Goal: Information Seeking & Learning: Learn about a topic

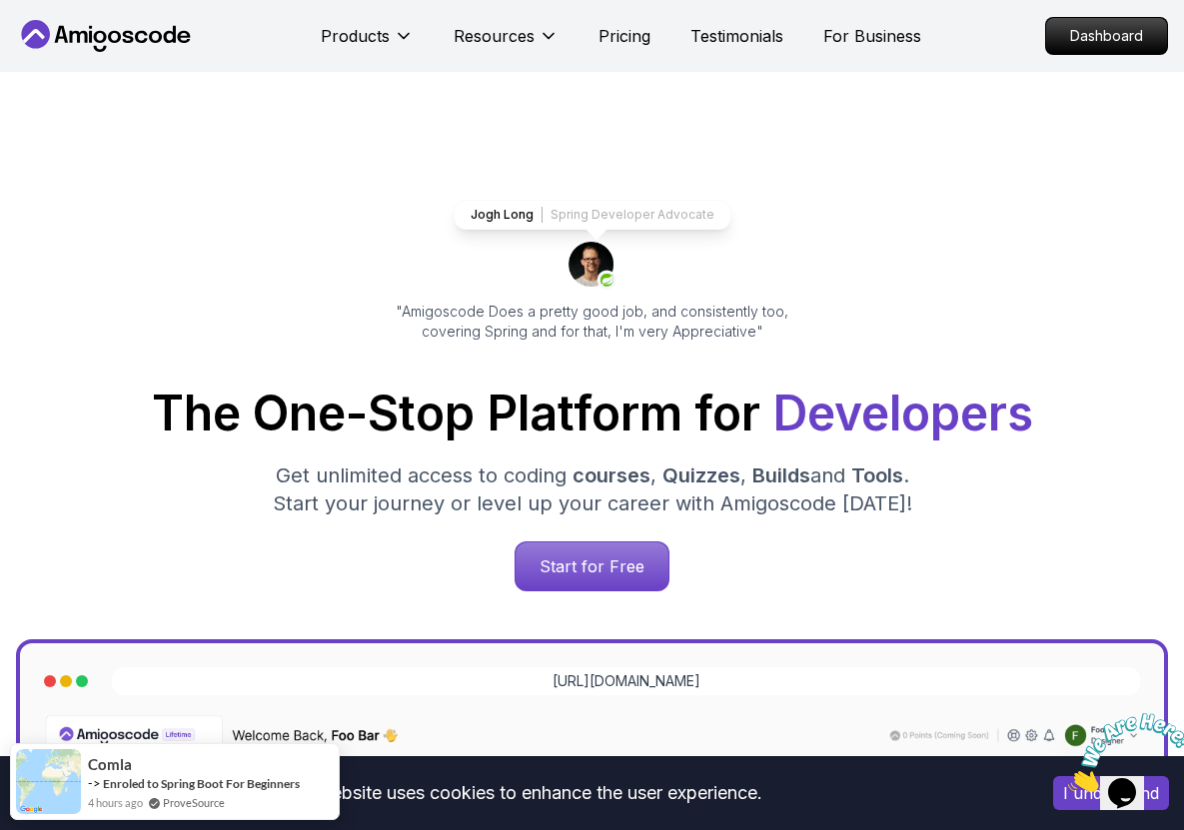
scroll to position [537, 0]
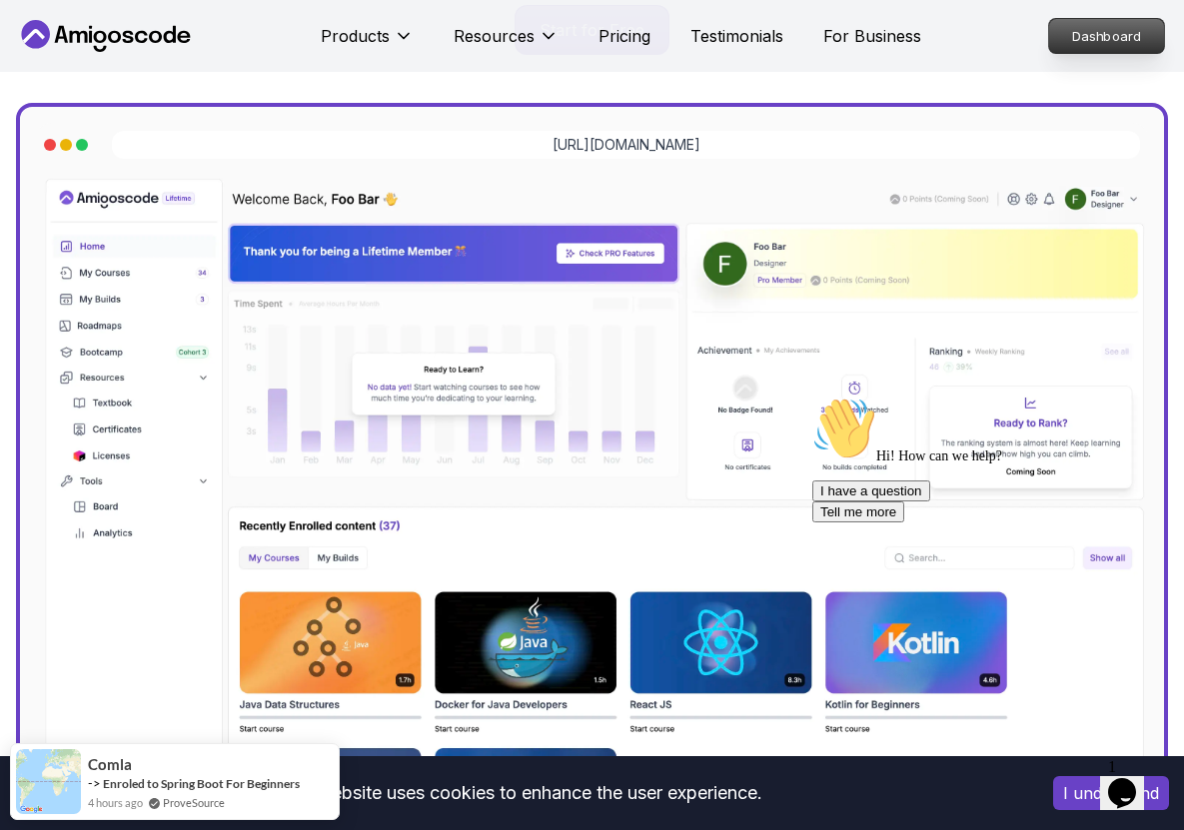
click at [1095, 33] on p "Dashboard" at bounding box center [1106, 36] width 115 height 34
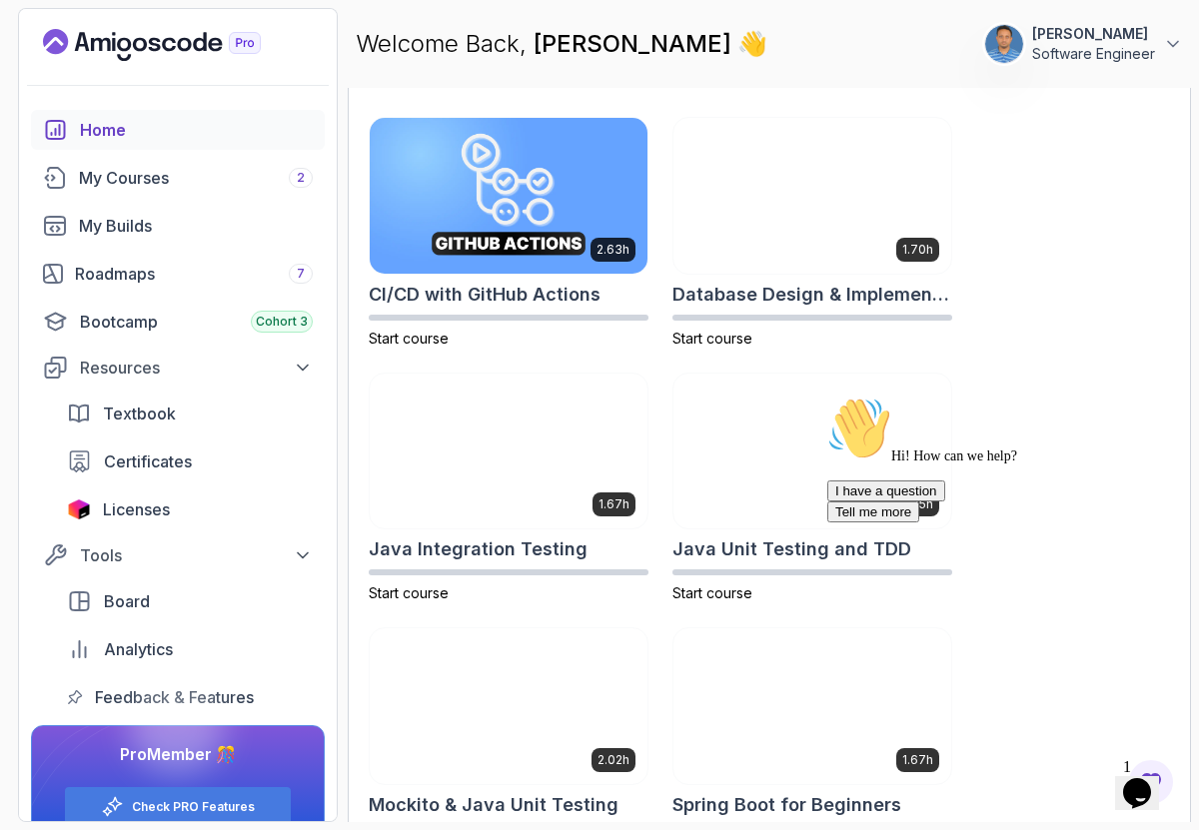
scroll to position [1077, 0]
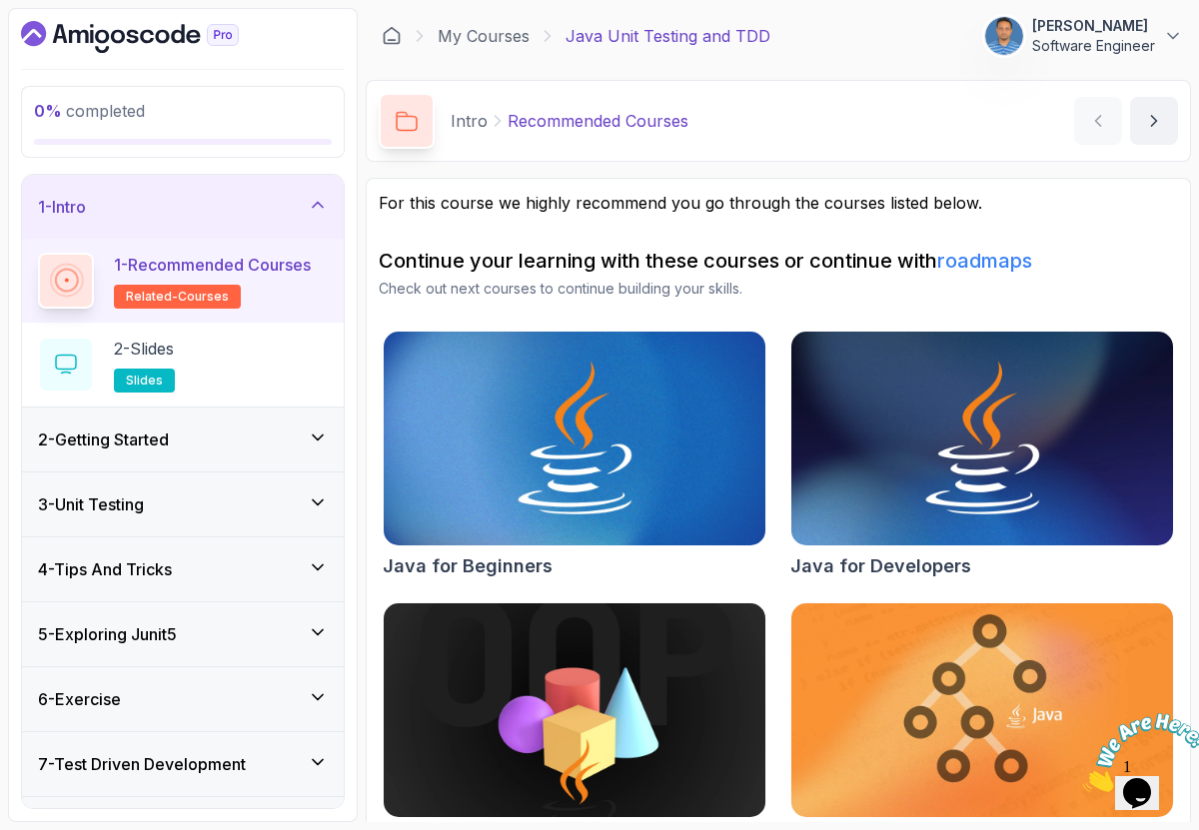
click at [175, 280] on h2 "1 - Recommended Courses related-courses" at bounding box center [212, 281] width 197 height 56
click at [174, 337] on p "2 - Slides" at bounding box center [144, 349] width 60 height 24
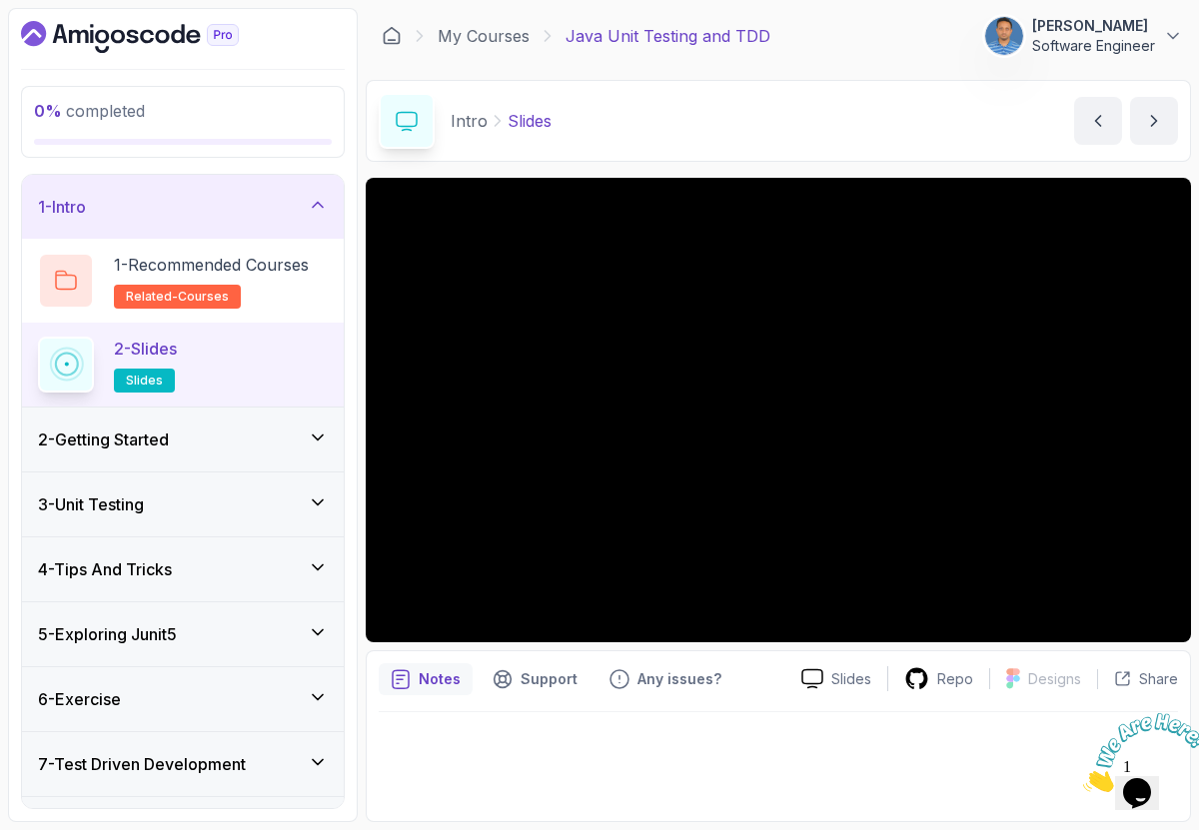
click at [342, 400] on div "2 - Slides slides" at bounding box center [183, 365] width 322 height 84
click at [205, 449] on div "2 - Getting Started" at bounding box center [183, 440] width 290 height 24
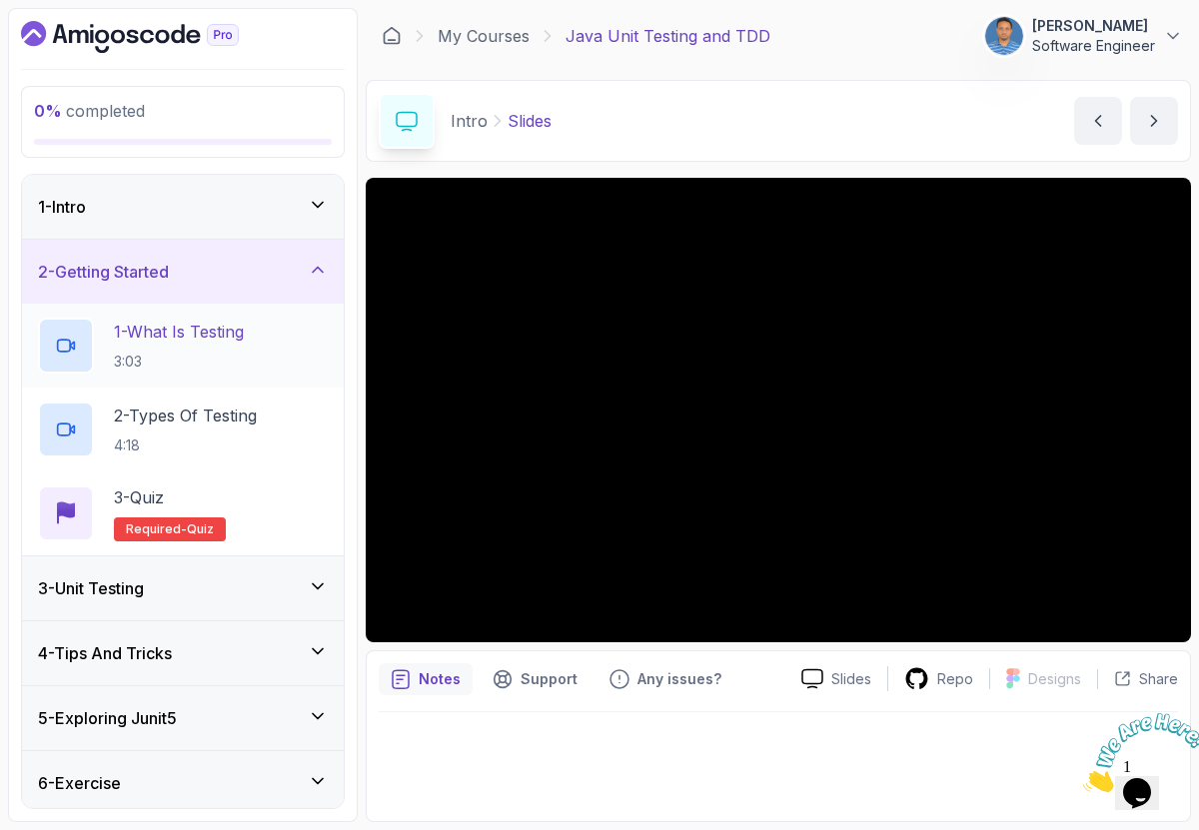
click at [190, 363] on p "3:03" at bounding box center [179, 362] width 130 height 20
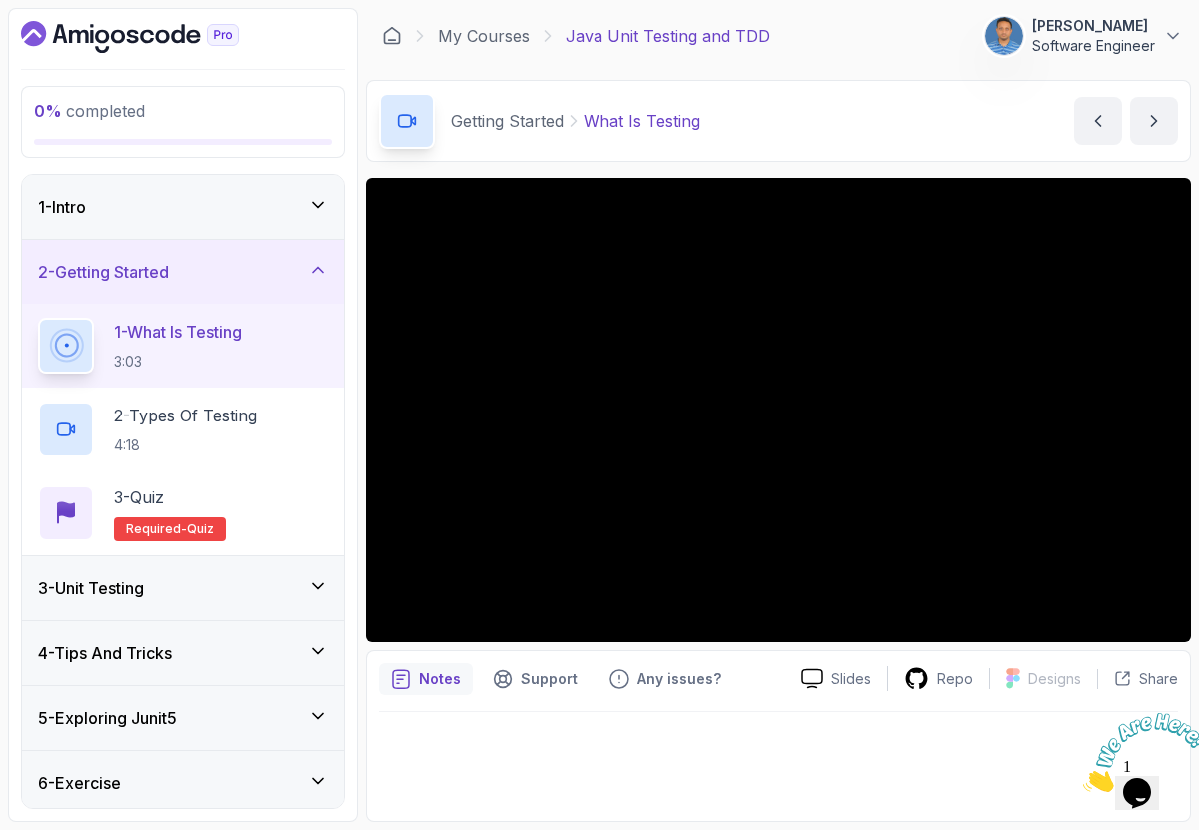
click at [807, 767] on div at bounding box center [778, 760] width 799 height 97
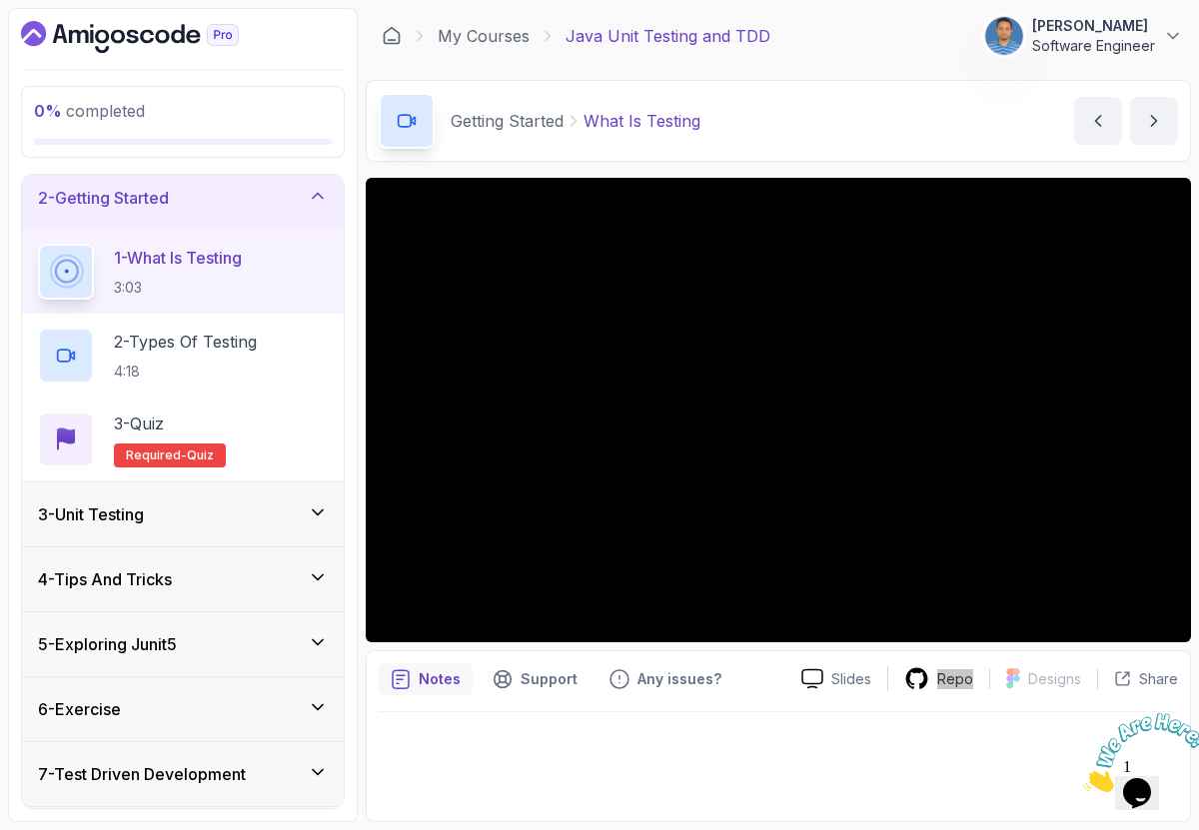
scroll to position [22, 0]
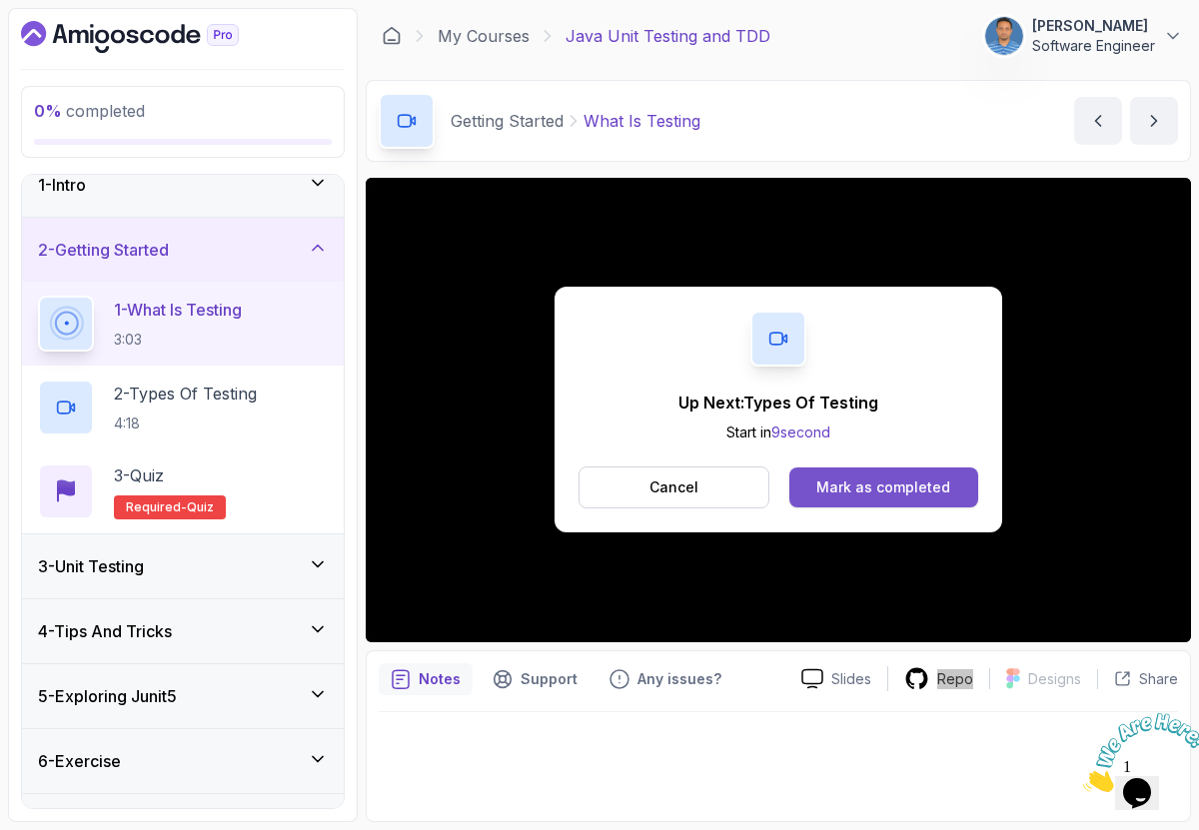
click at [813, 495] on button "Mark as completed" at bounding box center [883, 488] width 189 height 40
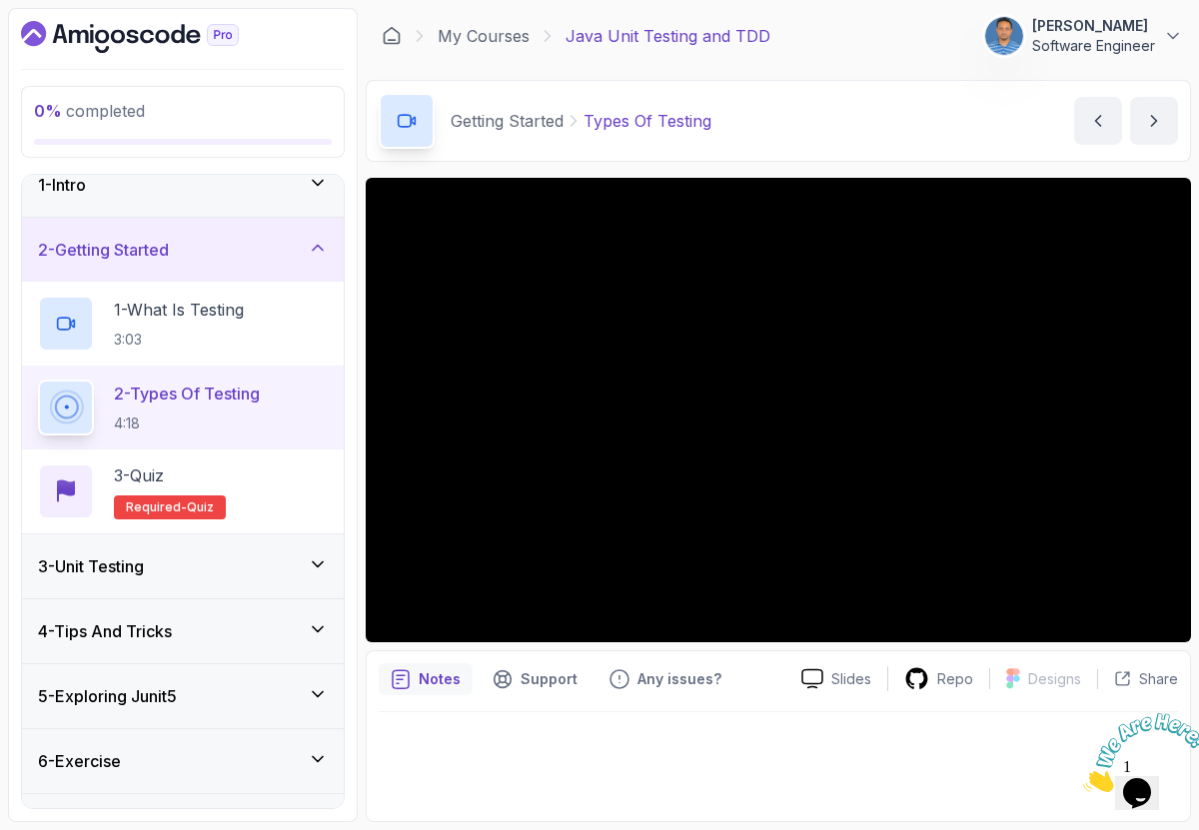
click at [917, 102] on div "Getting Started Types Of Testing Types Of Testing by nelson" at bounding box center [778, 121] width 825 height 82
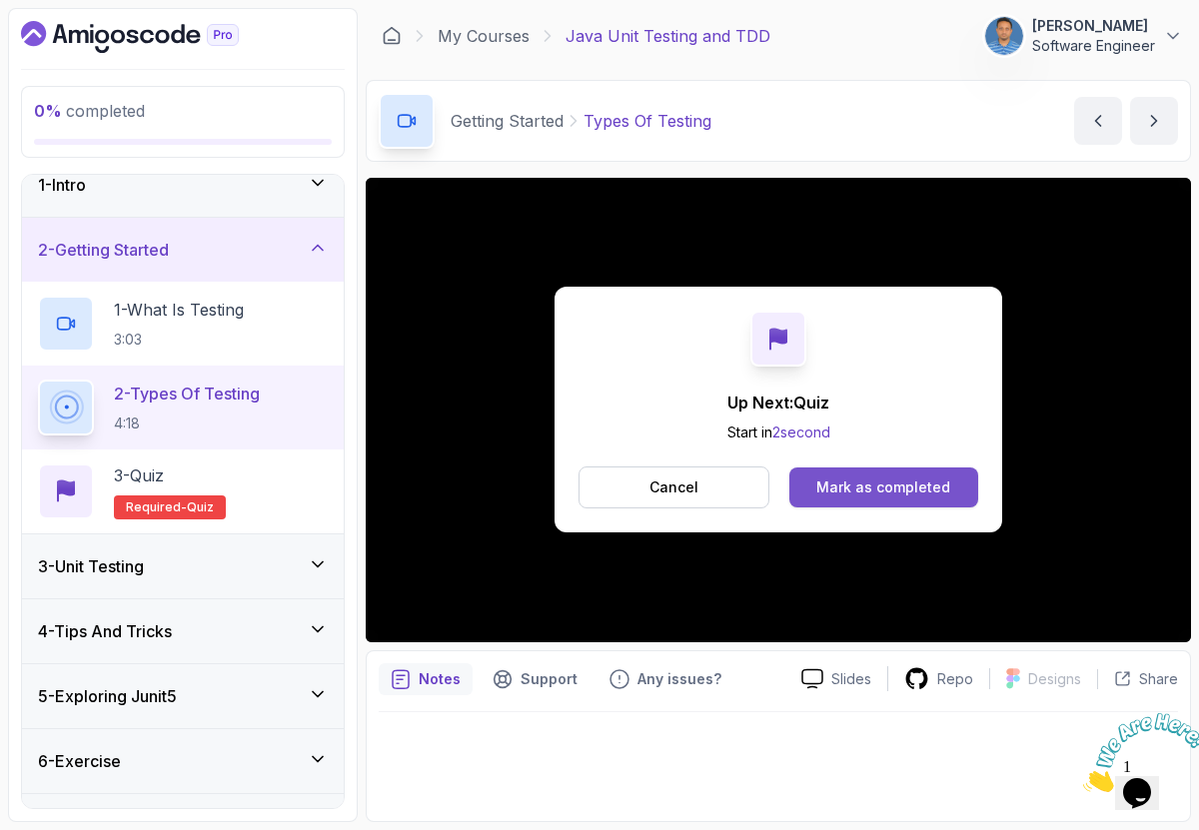
click at [908, 477] on button "Mark as completed" at bounding box center [883, 488] width 189 height 40
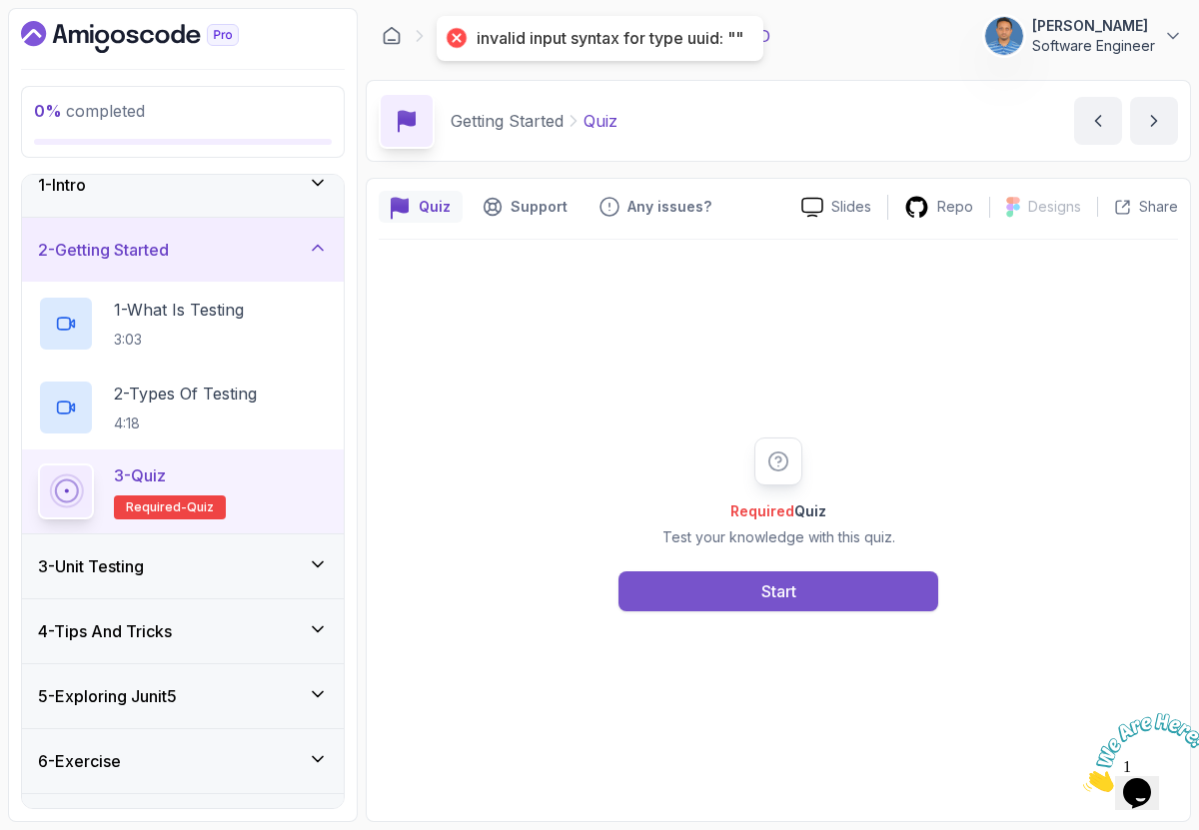
click at [682, 596] on button "Start" at bounding box center [779, 592] width 320 height 40
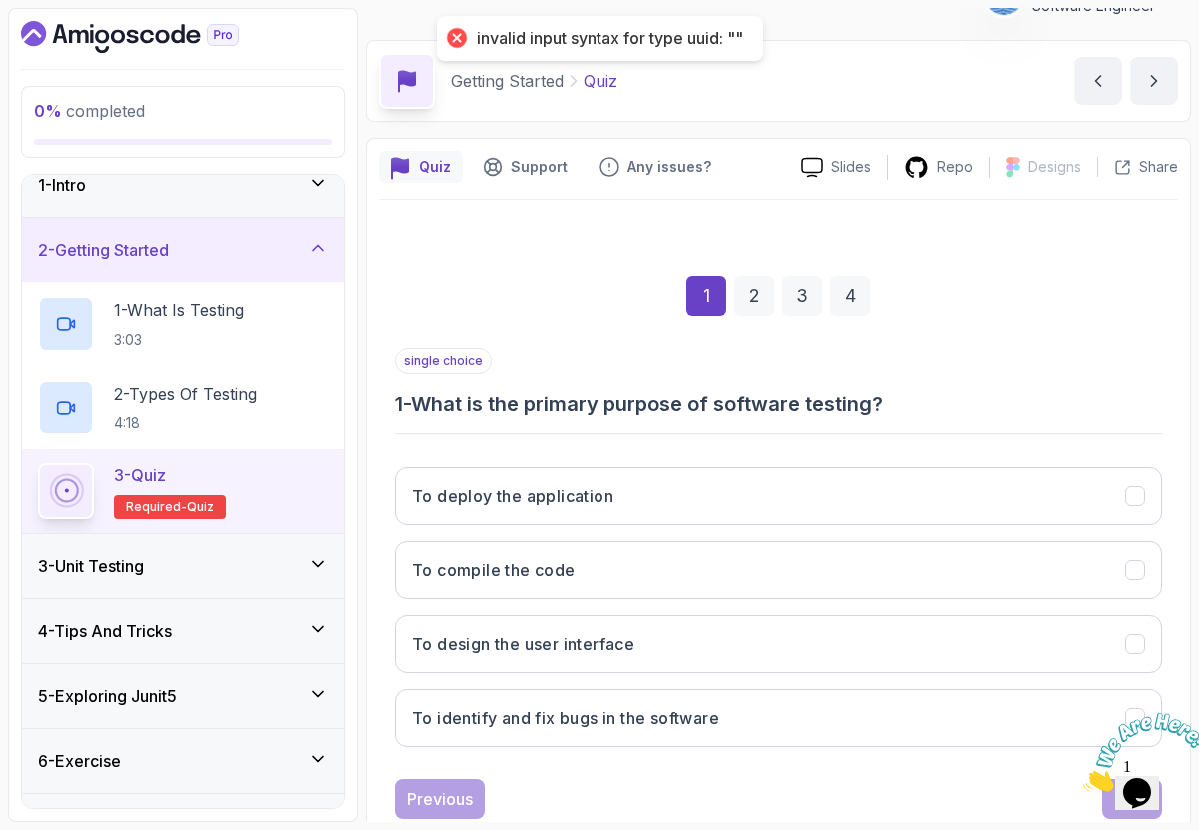
scroll to position [41, 0]
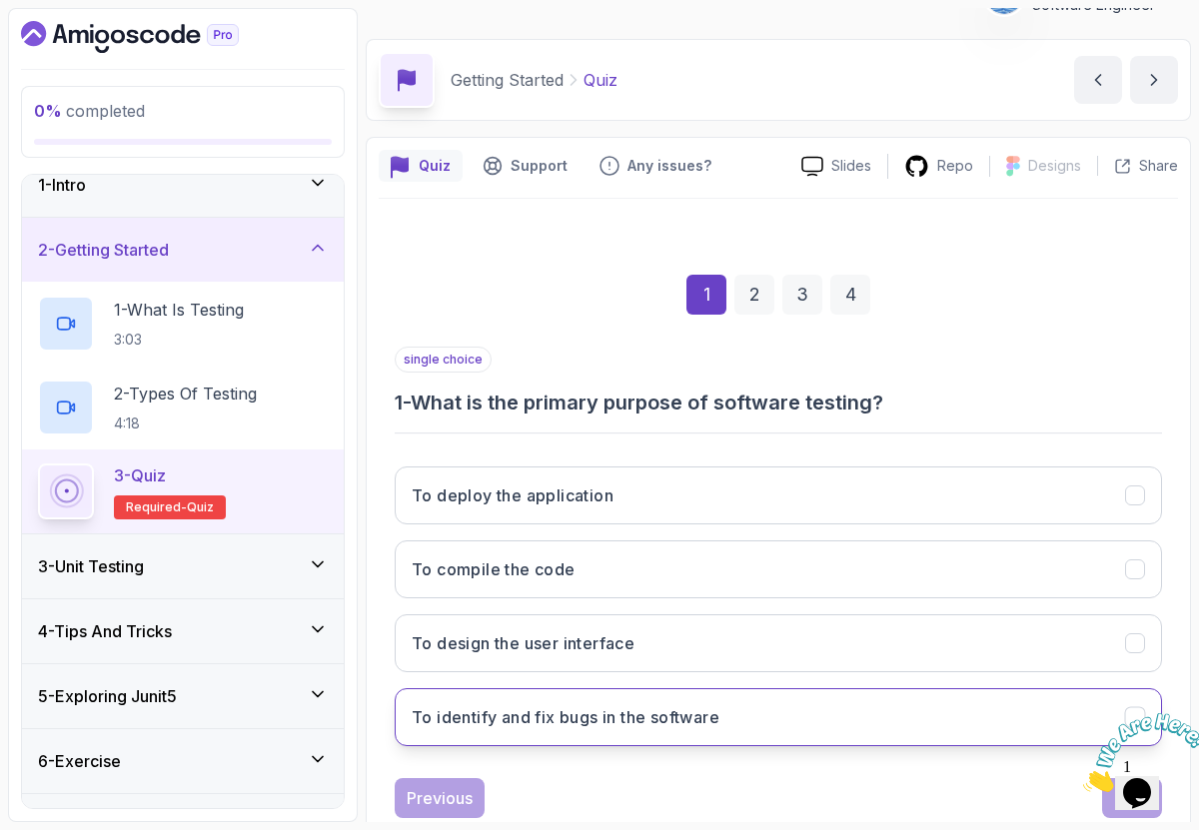
click at [656, 729] on button "To identify and fix bugs in the software" at bounding box center [778, 717] width 767 height 58
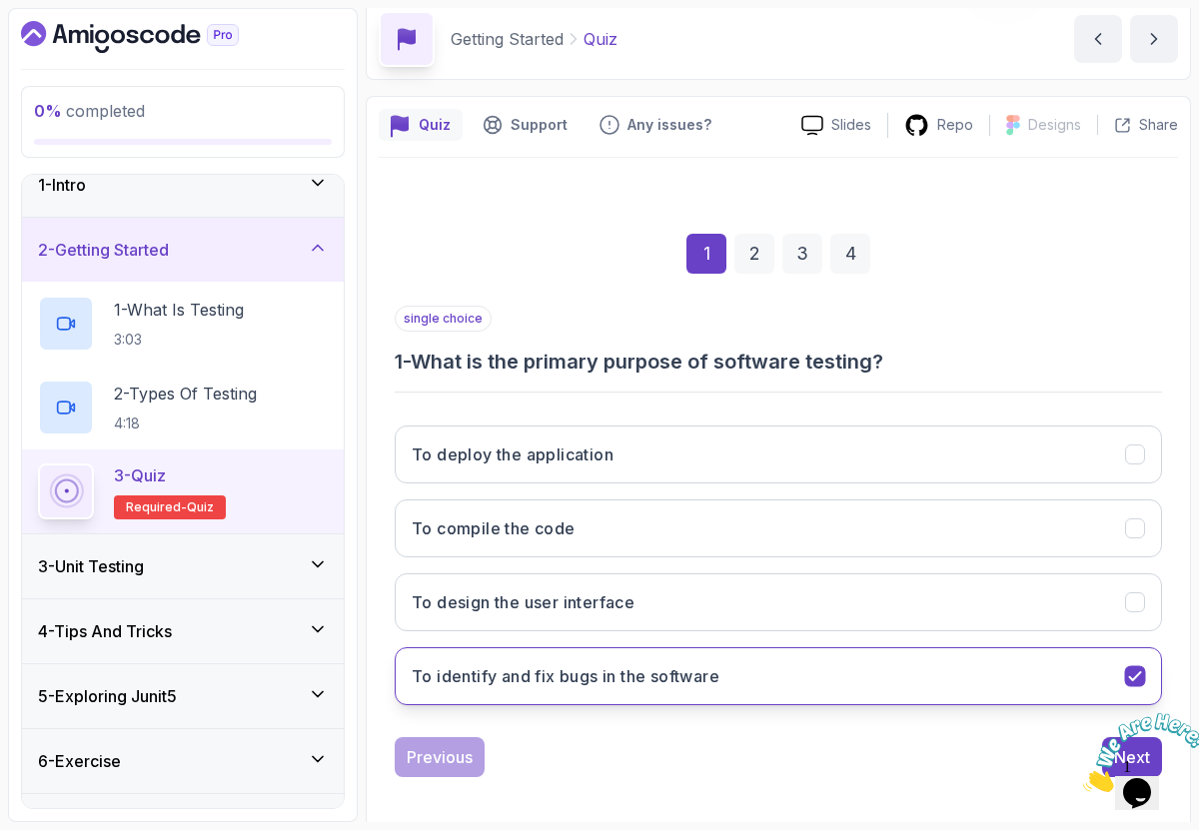
scroll to position [94, 0]
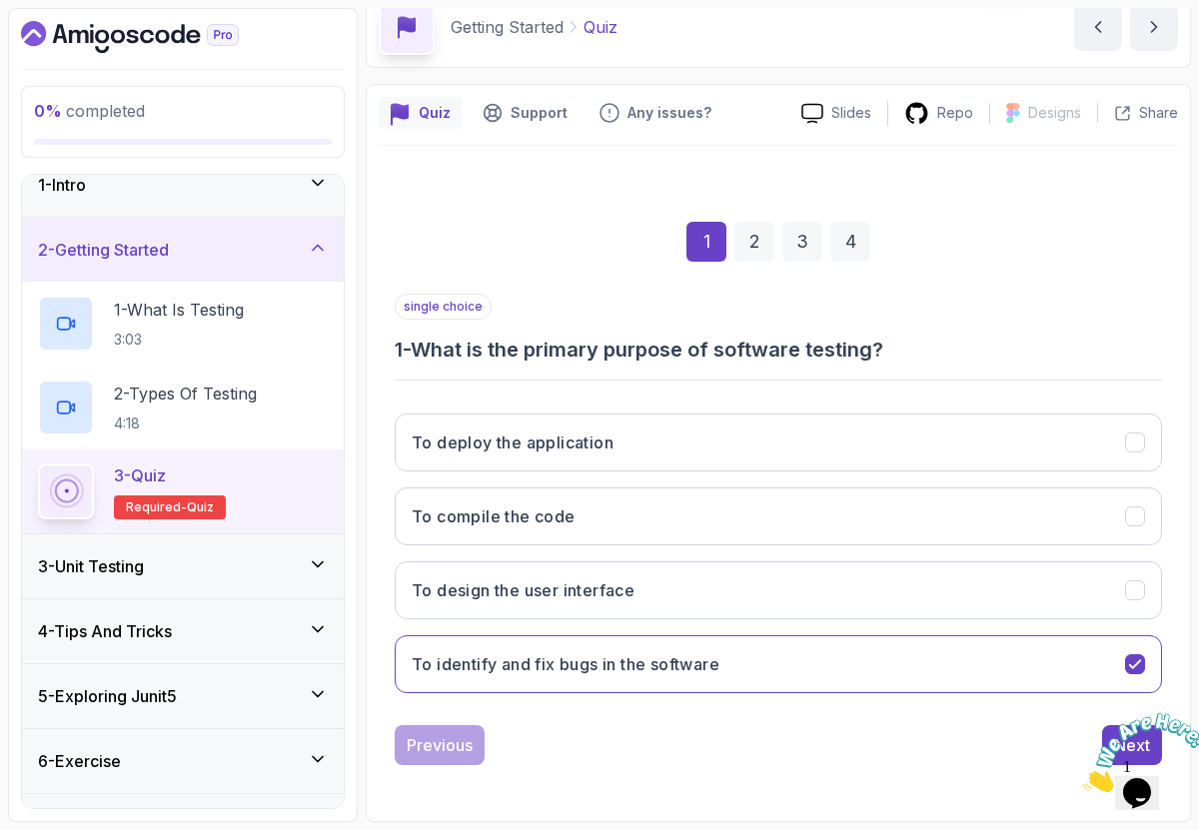
click at [1114, 730] on img at bounding box center [1145, 752] width 124 height 79
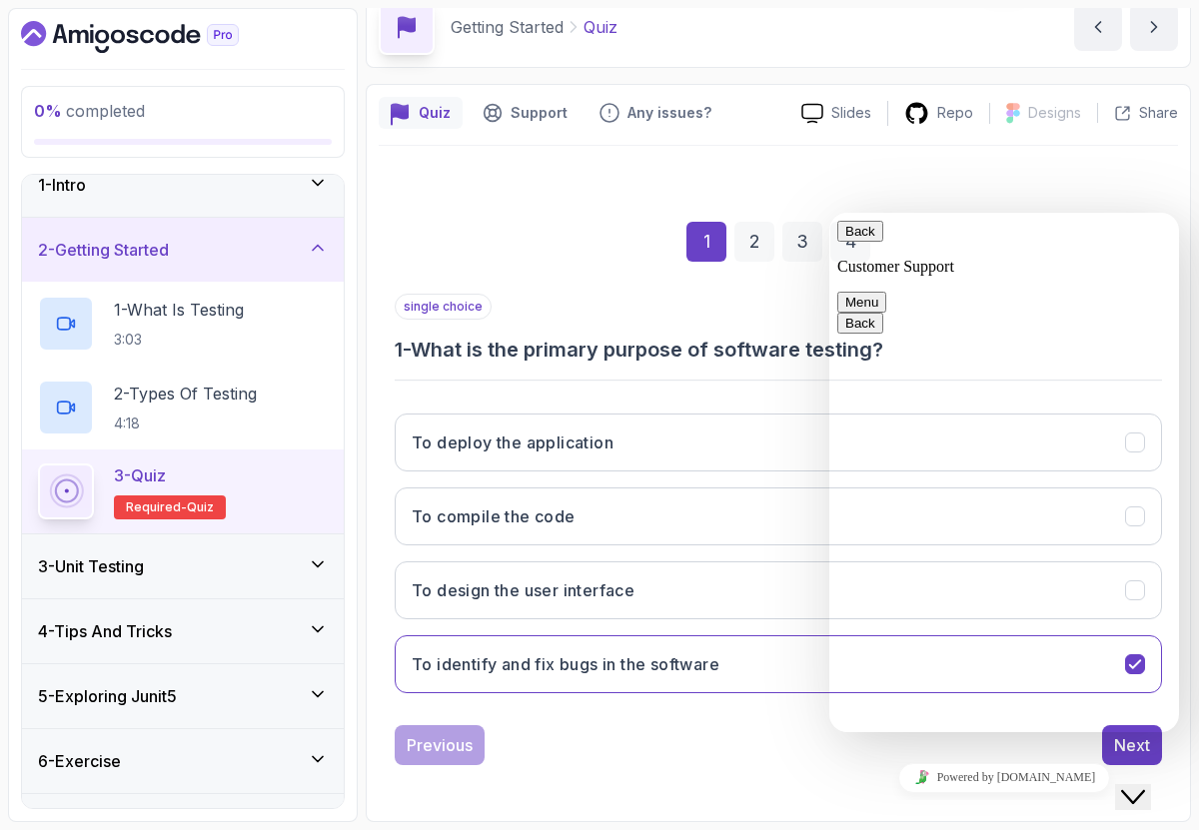
click at [904, 153] on div "1 2 3 4 single choice 1 - What is the primary purpose of software testing? To d…" at bounding box center [778, 478] width 799 height 664
click at [857, 242] on button "Back" at bounding box center [860, 231] width 46 height 21
click at [726, 740] on div "Previous Next" at bounding box center [778, 745] width 767 height 40
click at [1109, 746] on button "Next" at bounding box center [1132, 745] width 60 height 40
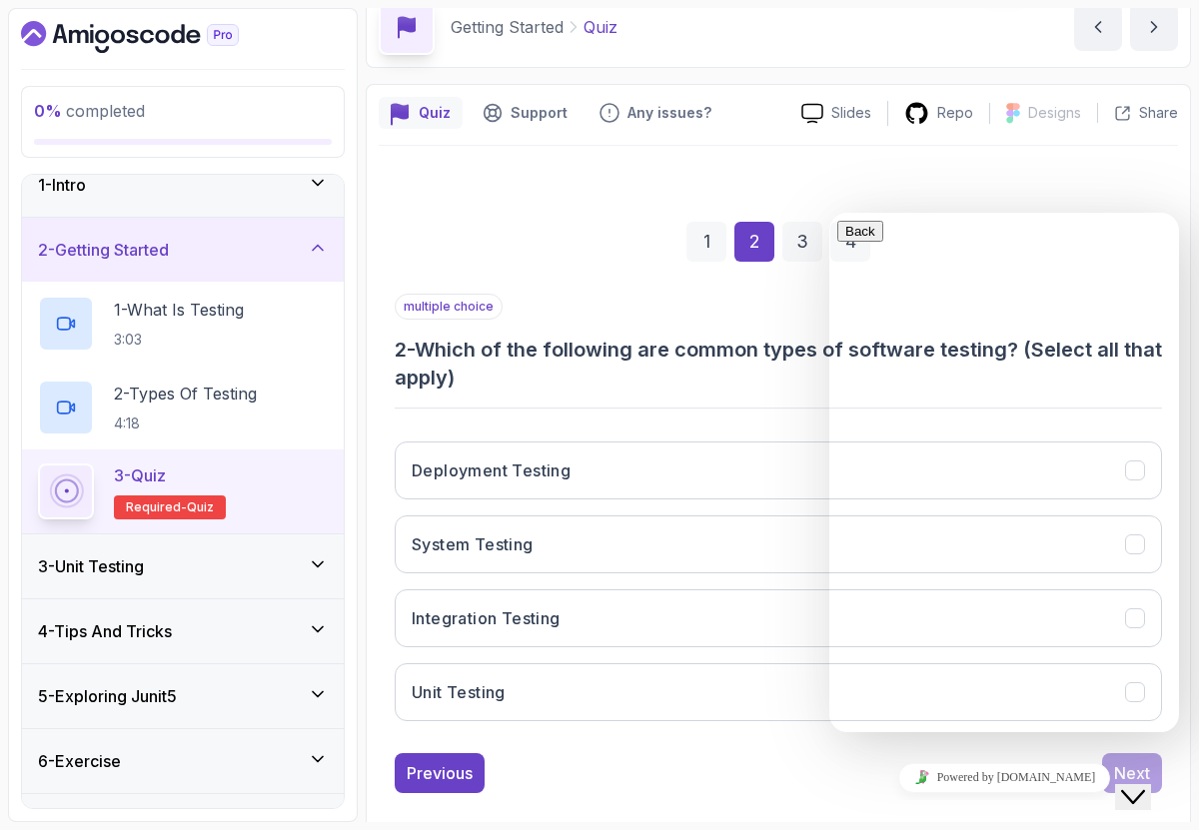
click at [740, 753] on div "Previous Next" at bounding box center [778, 773] width 767 height 40
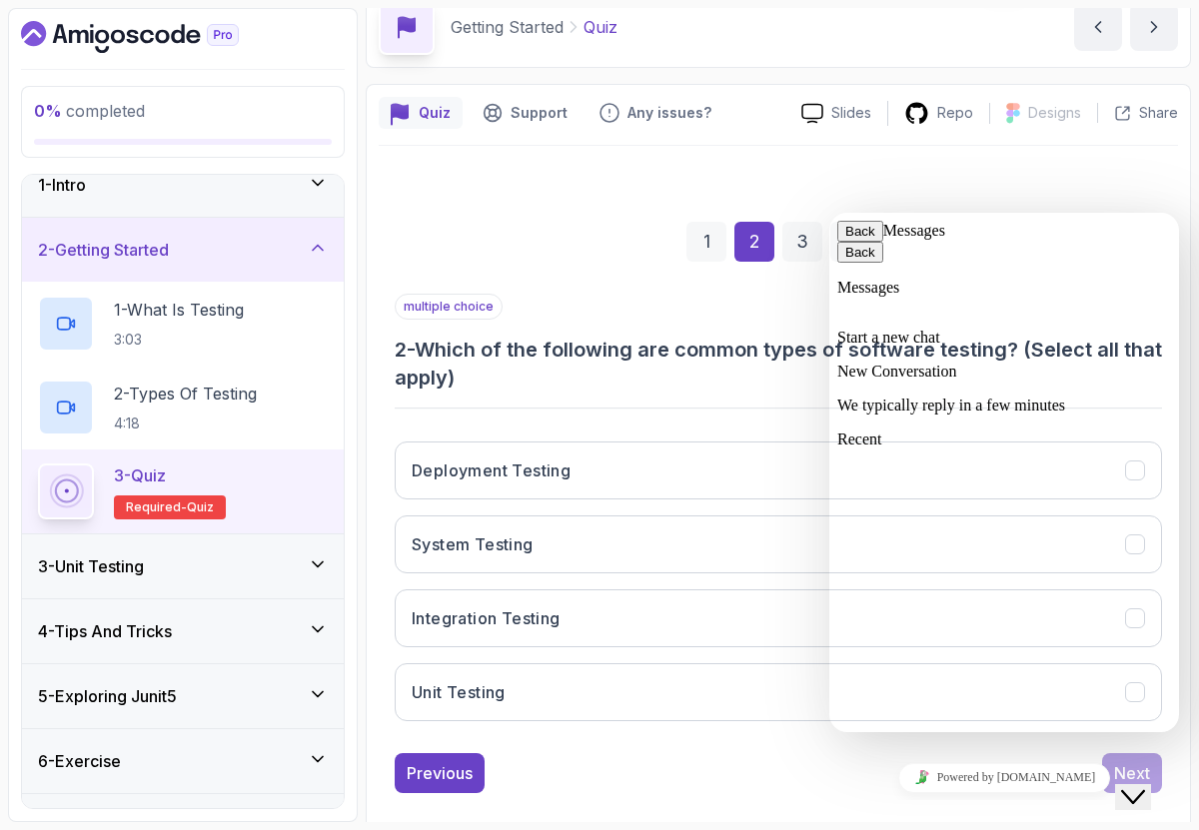
click at [856, 242] on button "Back" at bounding box center [860, 231] width 46 height 21
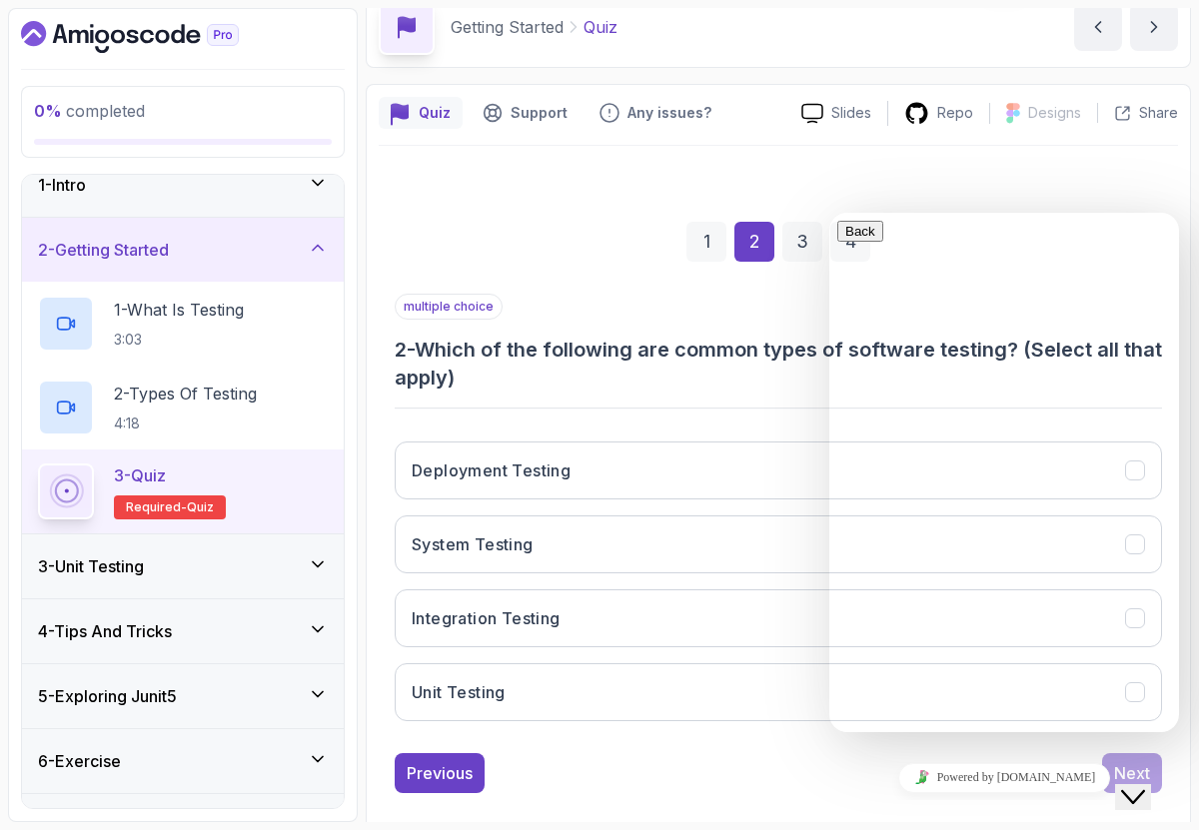
click at [777, 184] on div "1 2 3 4 multiple choice 2 - Which of the following are common types of software…" at bounding box center [778, 492] width 799 height 636
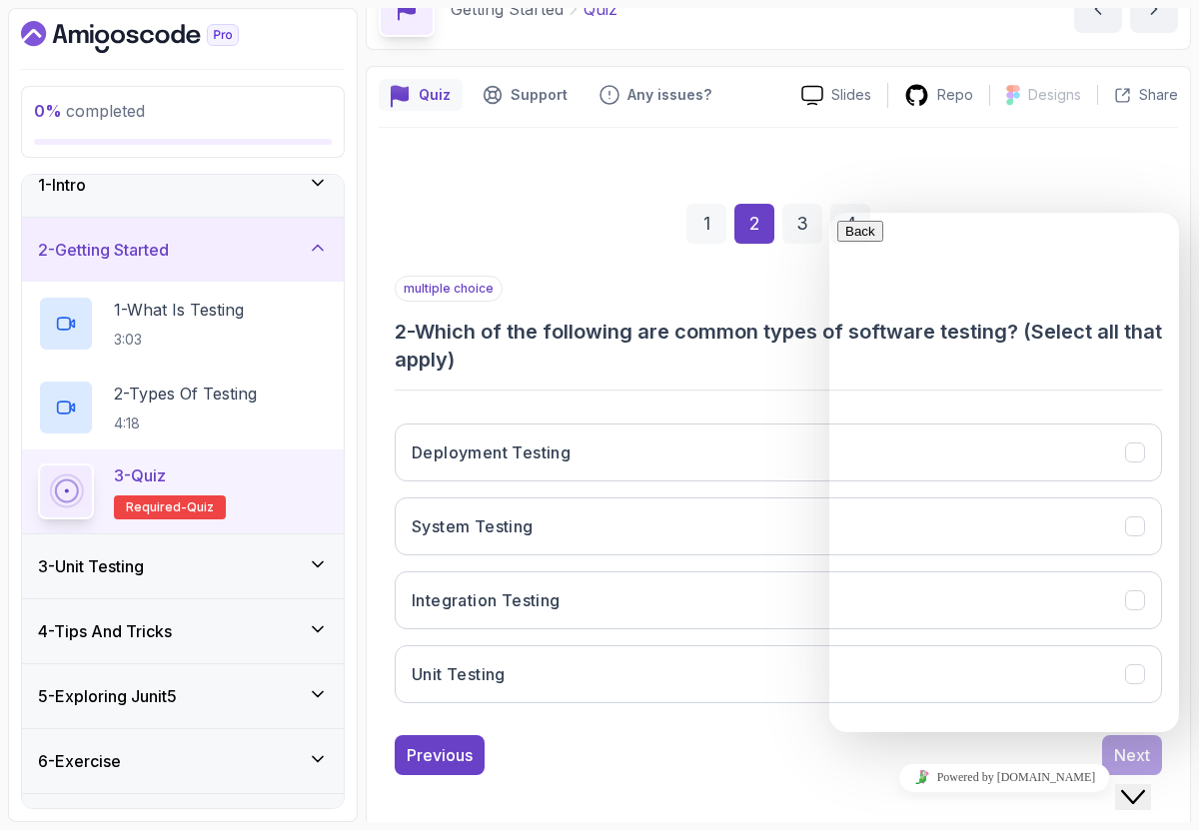
scroll to position [122, 0]
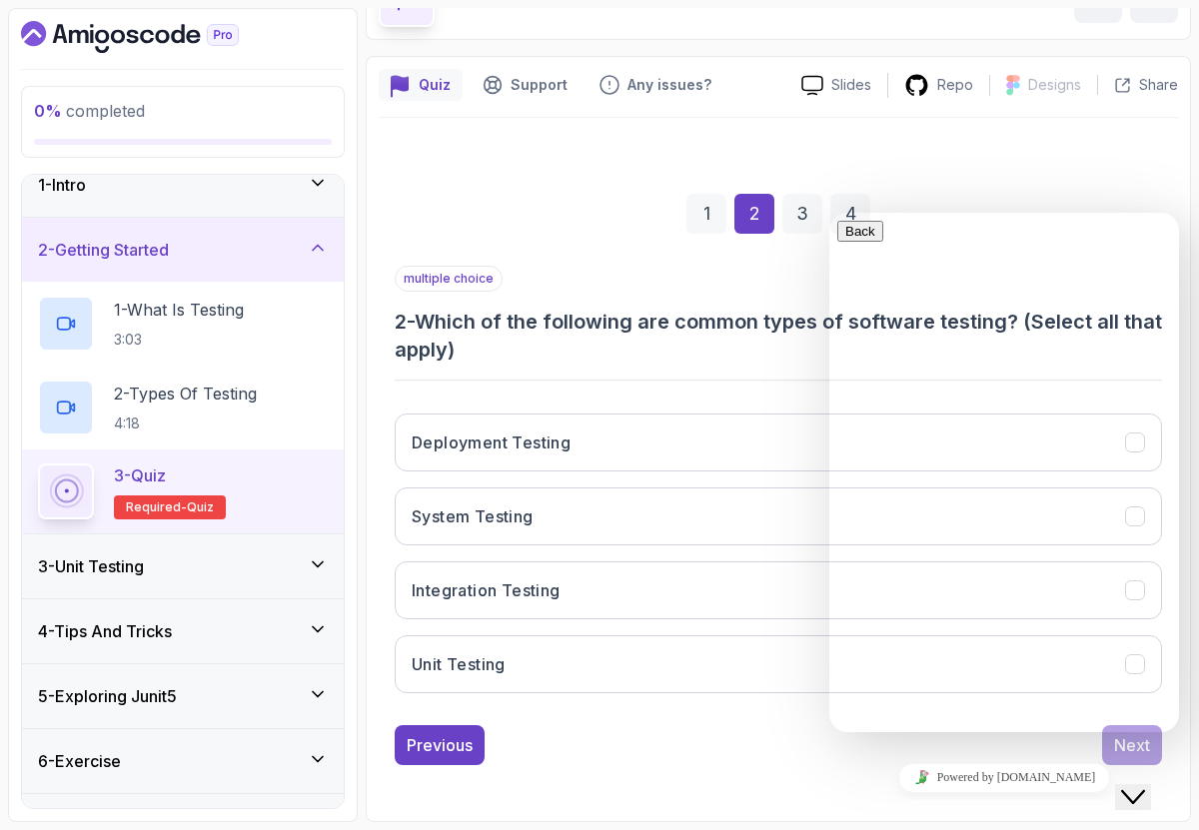
click at [1145, 785] on div "Close Chat This icon closes the chat window." at bounding box center [1133, 797] width 24 height 24
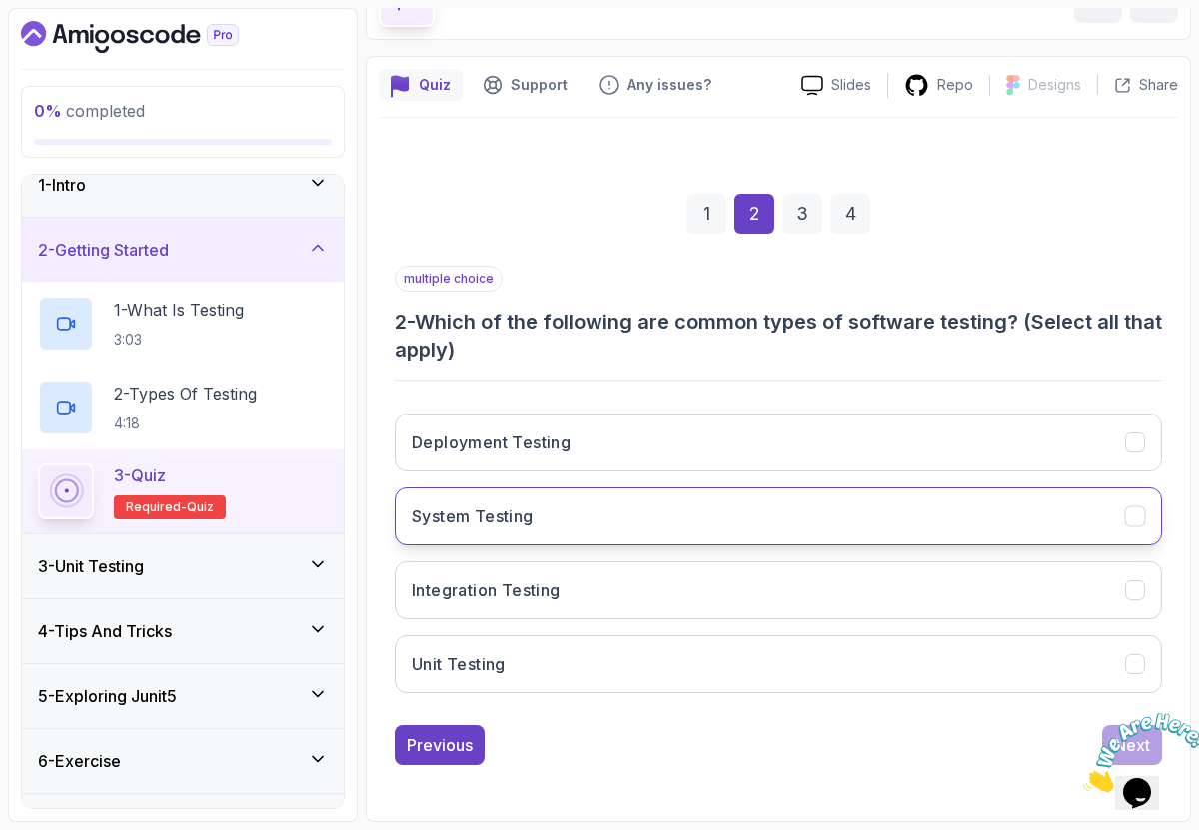
click at [512, 521] on h3 "System Testing" at bounding box center [473, 517] width 122 height 24
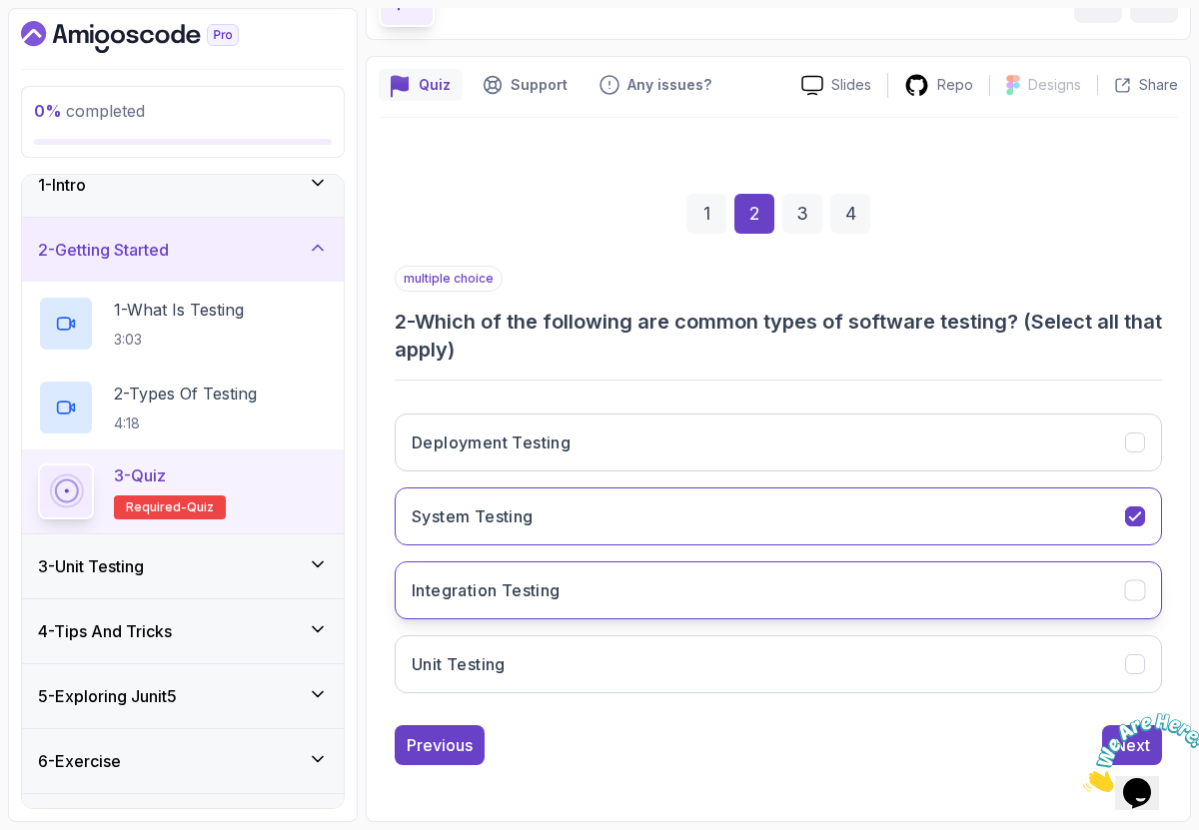
click at [514, 573] on button "Integration Testing" at bounding box center [778, 591] width 767 height 58
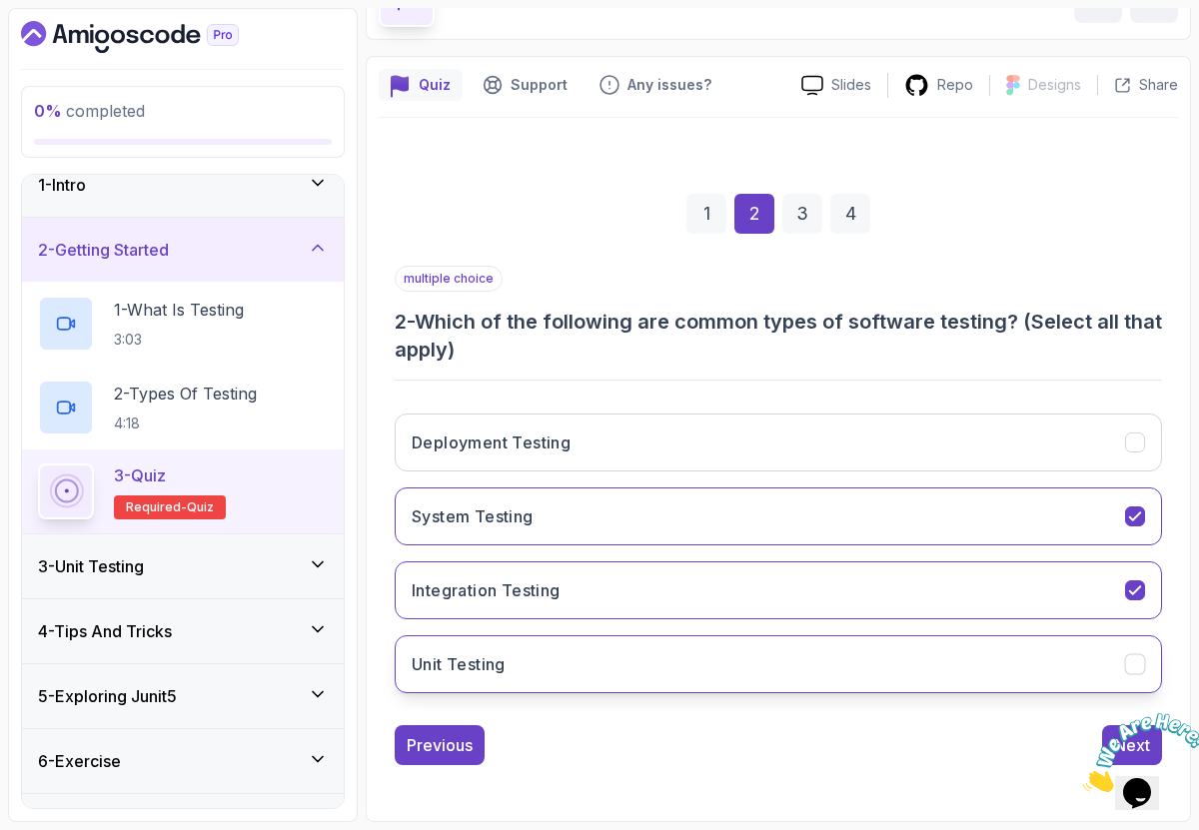
click at [509, 665] on button "Unit Testing" at bounding box center [778, 665] width 767 height 58
click at [1083, 778] on icon "Close" at bounding box center [1083, 786] width 0 height 17
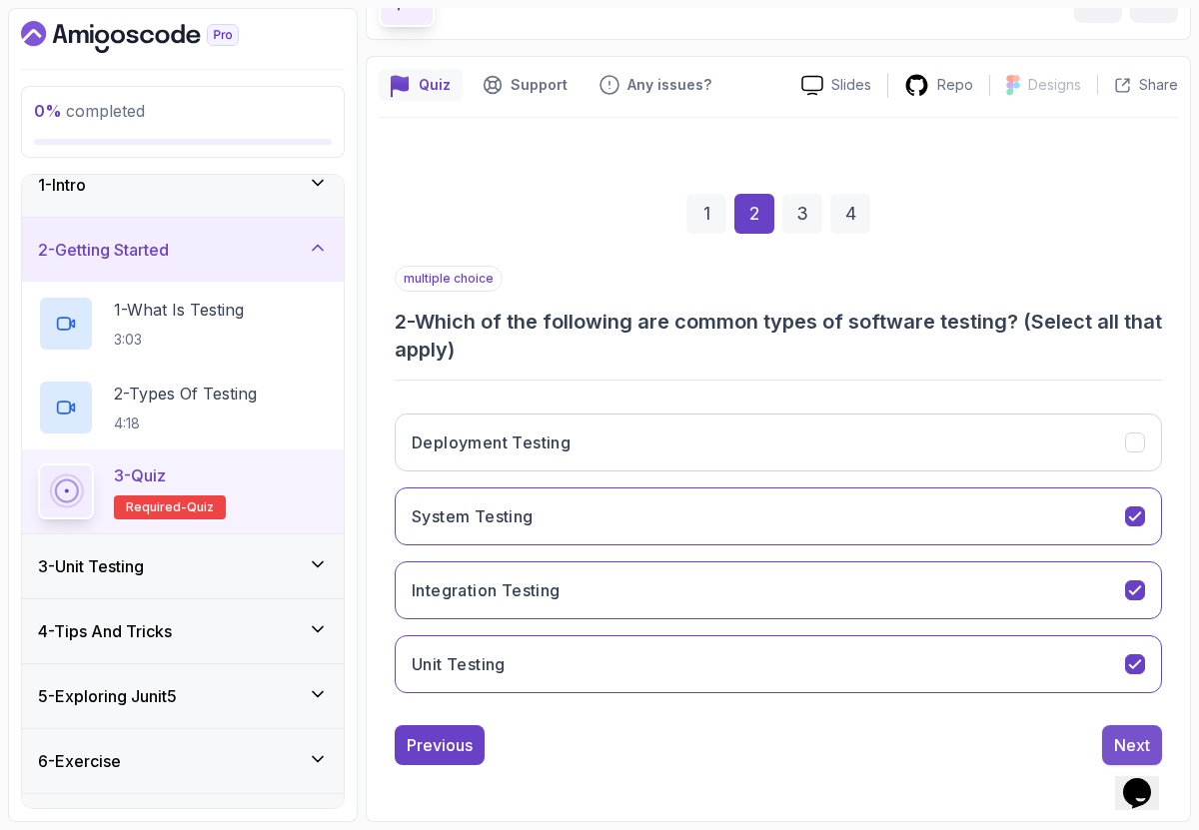
click at [1130, 739] on div "Next" at bounding box center [1132, 745] width 36 height 24
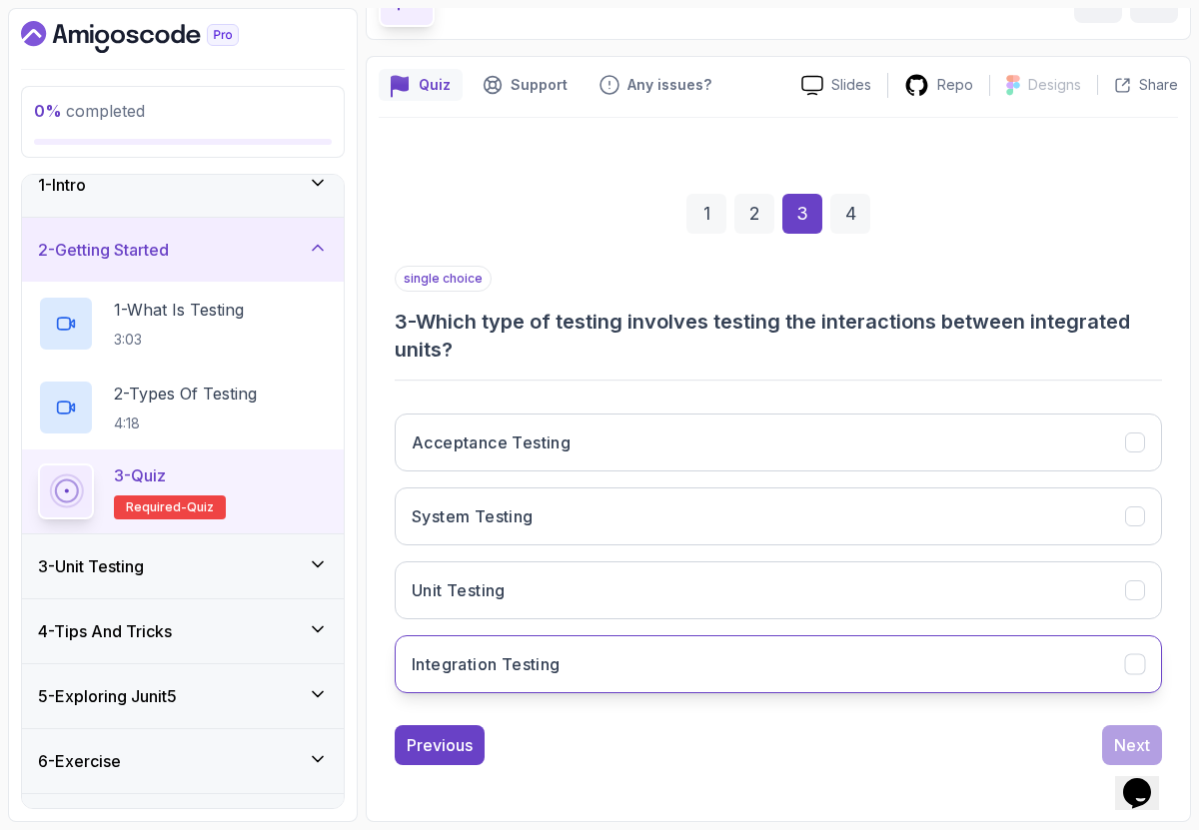
click at [860, 672] on button "Integration Testing" at bounding box center [778, 665] width 767 height 58
click at [1128, 745] on div "Next" at bounding box center [1132, 745] width 36 height 24
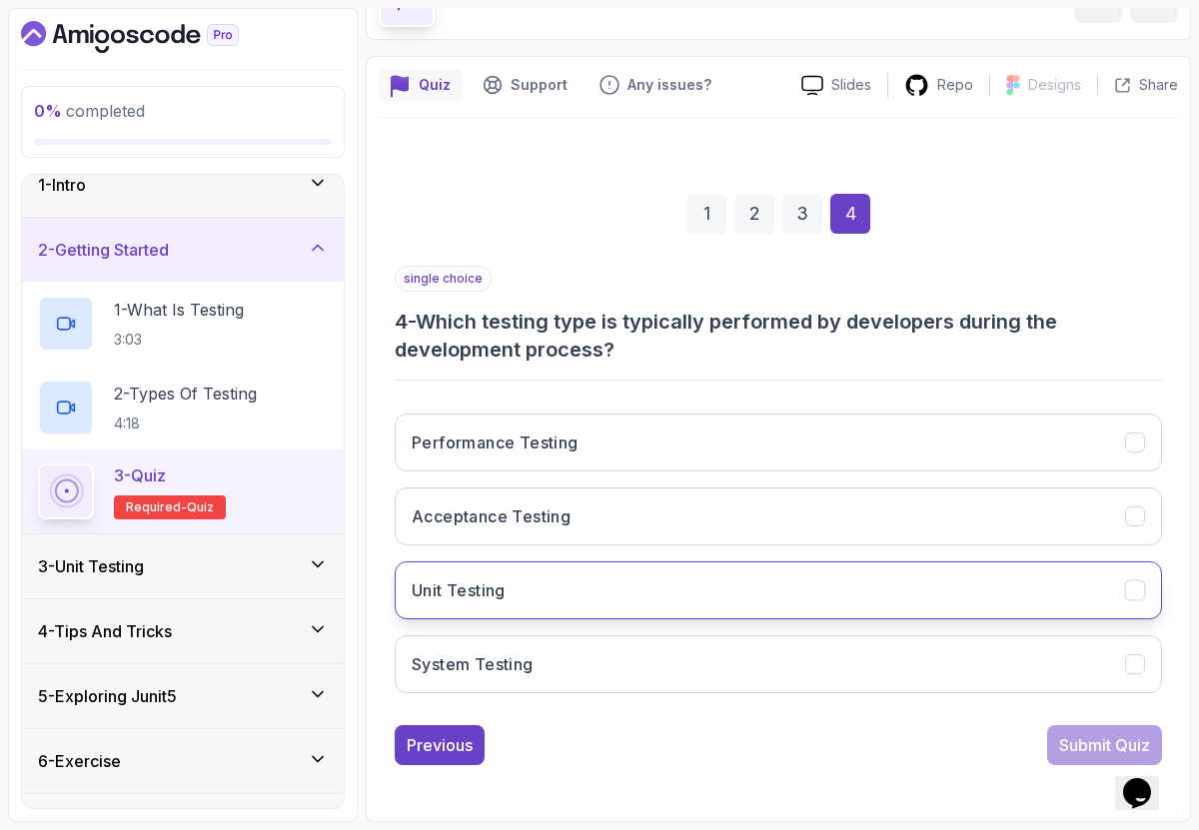
click at [922, 602] on button "Unit Testing" at bounding box center [778, 591] width 767 height 58
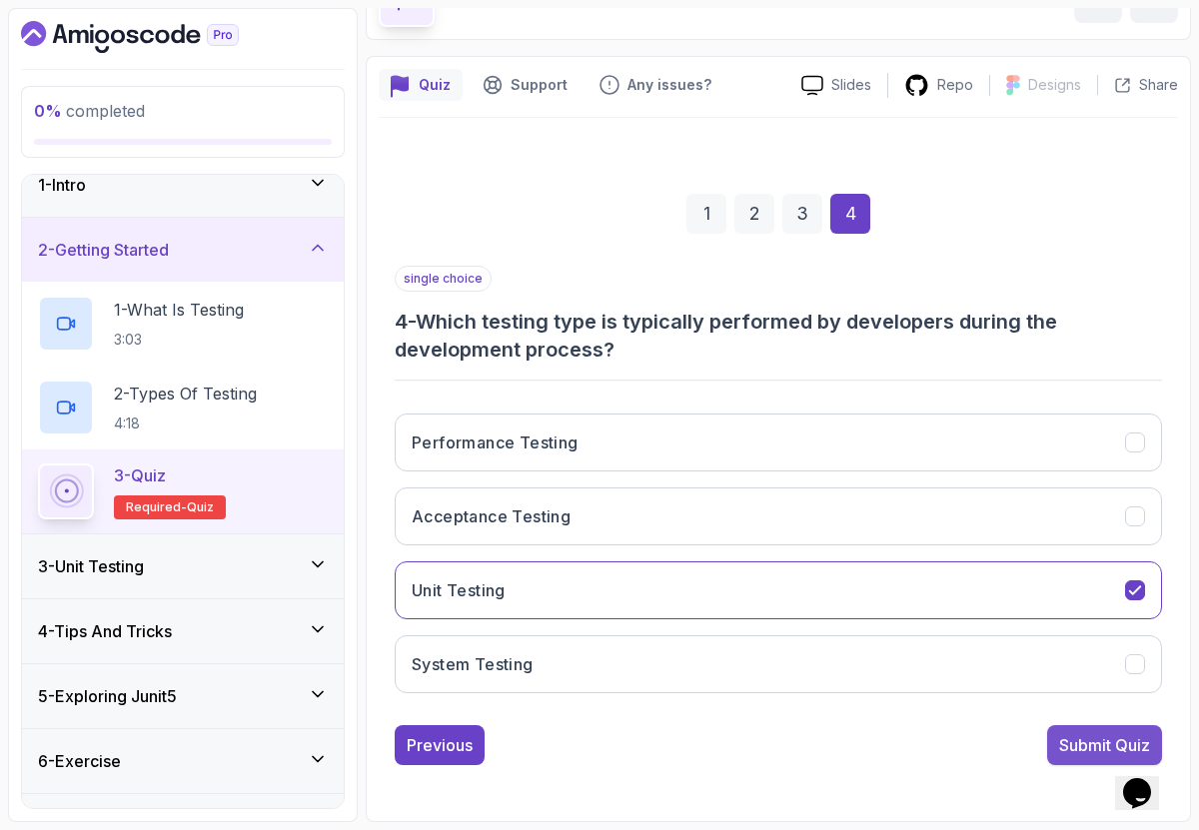
click at [1061, 748] on div "Submit Quiz" at bounding box center [1104, 745] width 91 height 24
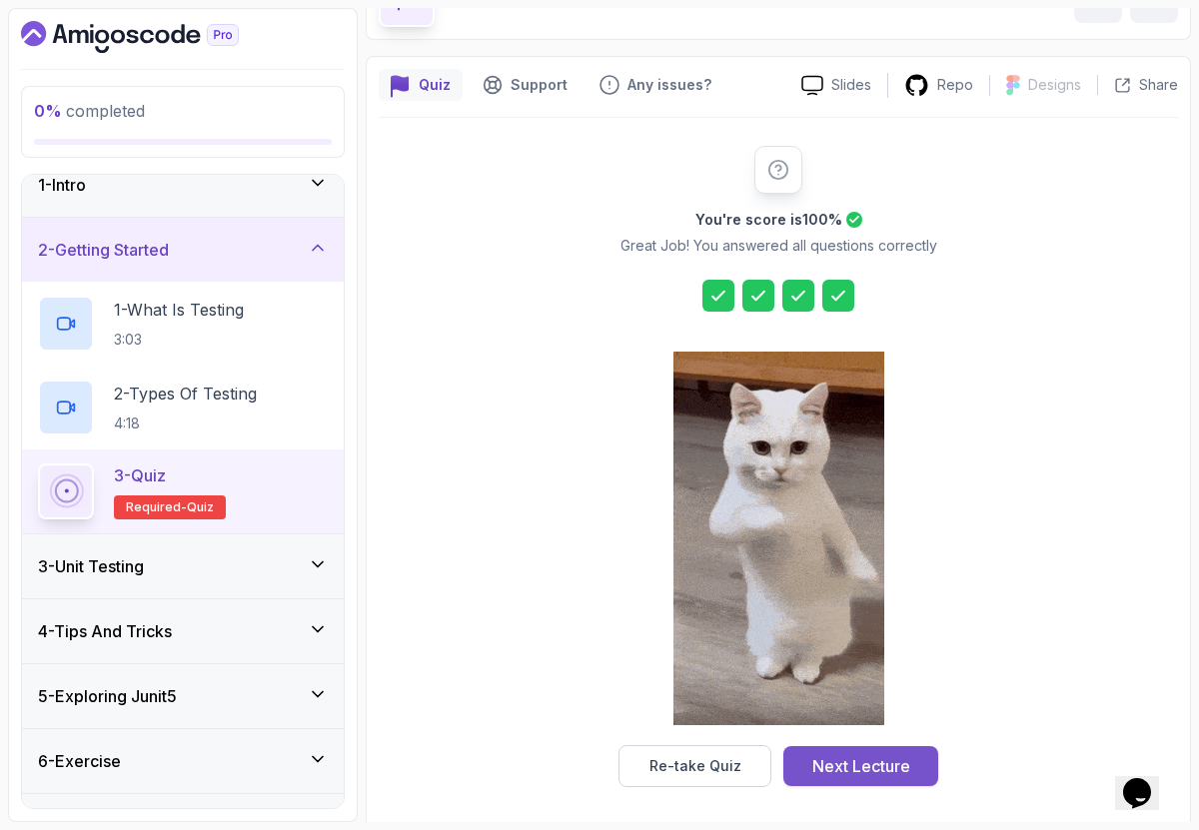
click at [834, 754] on div "Next Lecture" at bounding box center [861, 766] width 98 height 24
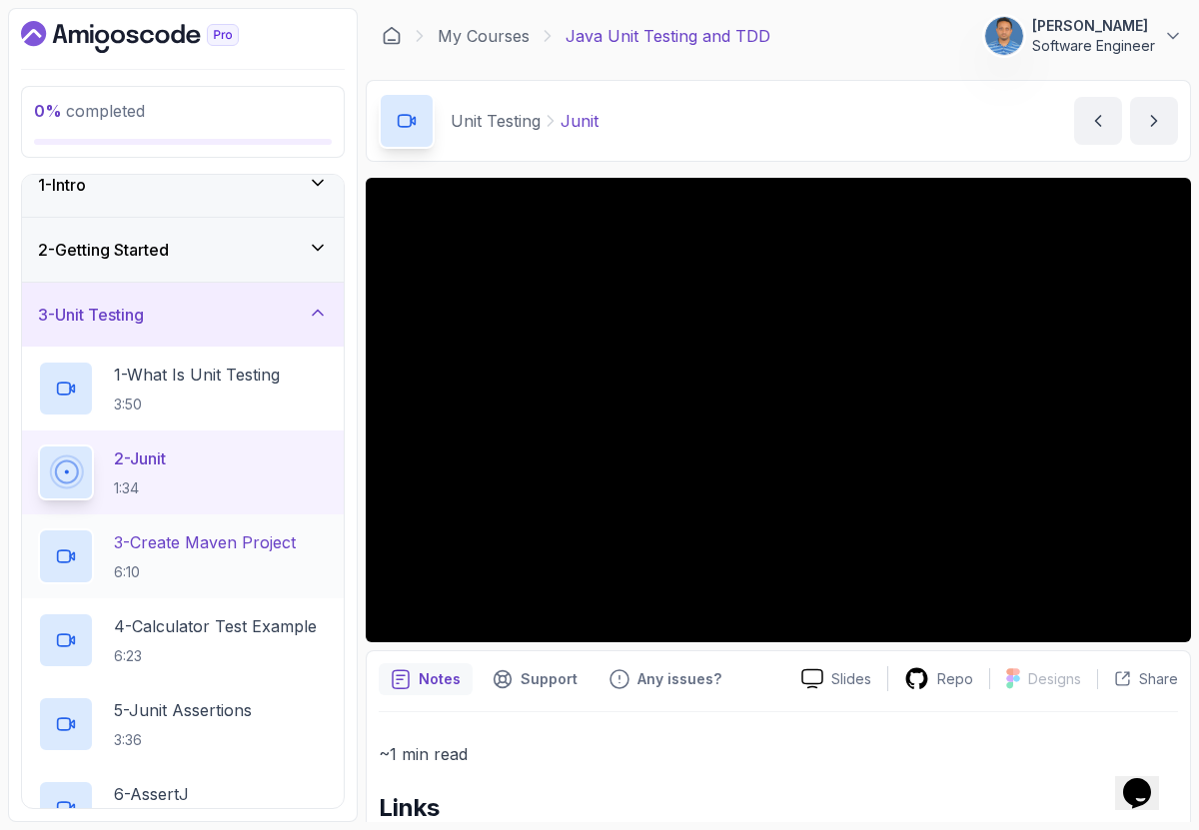
scroll to position [26, 0]
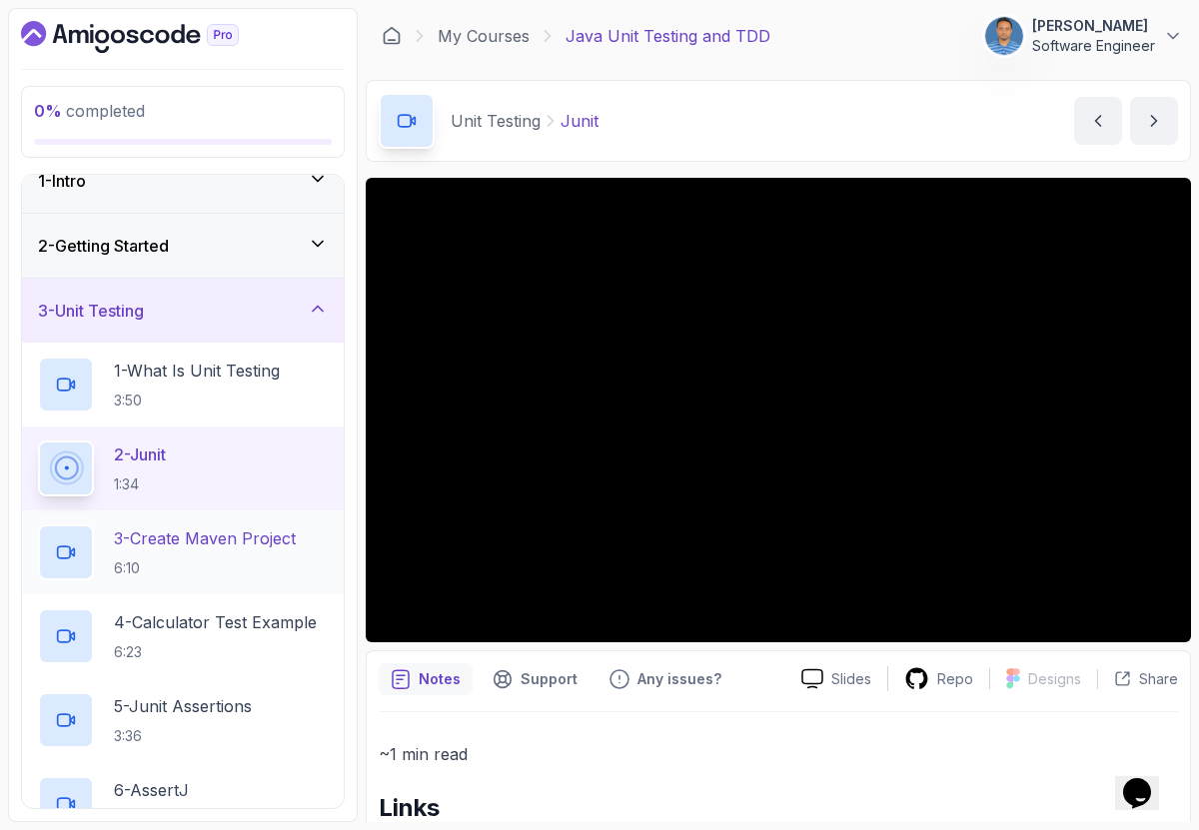
click at [247, 543] on p "3 - Create Maven Project" at bounding box center [205, 539] width 182 height 24
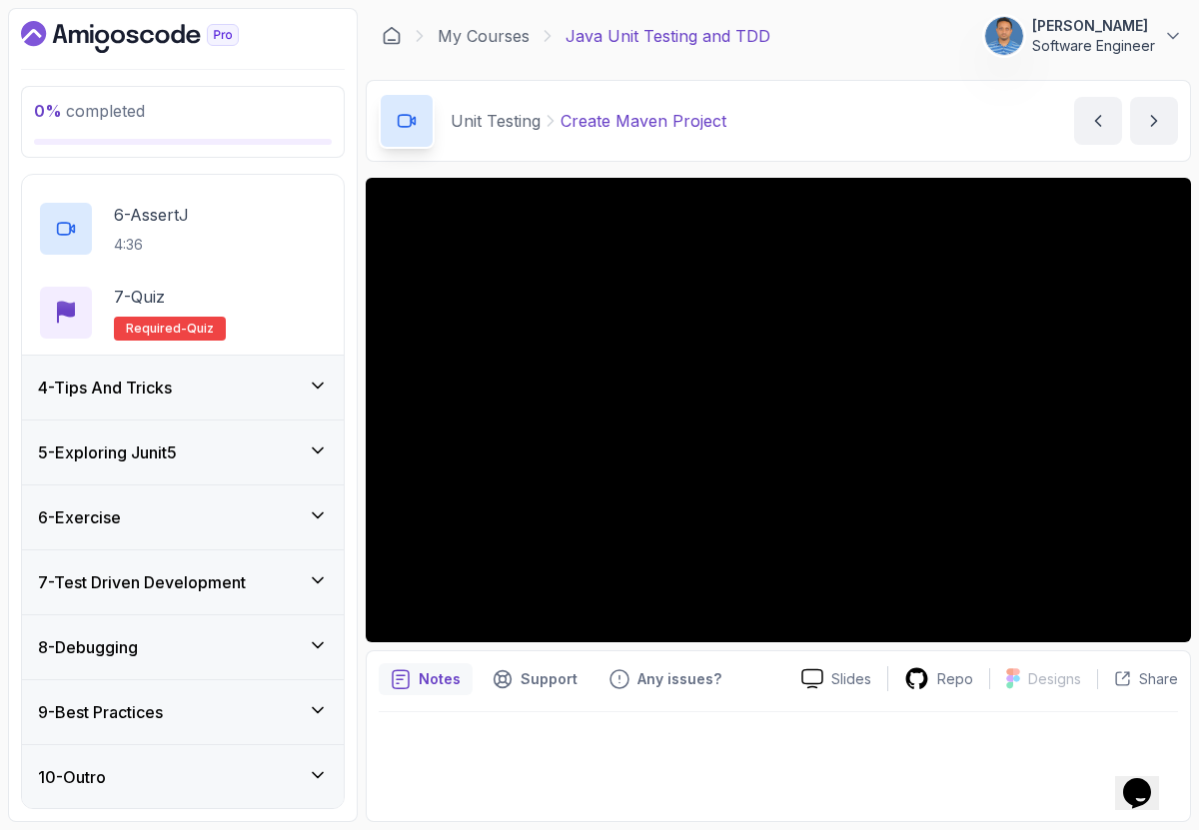
scroll to position [382, 0]
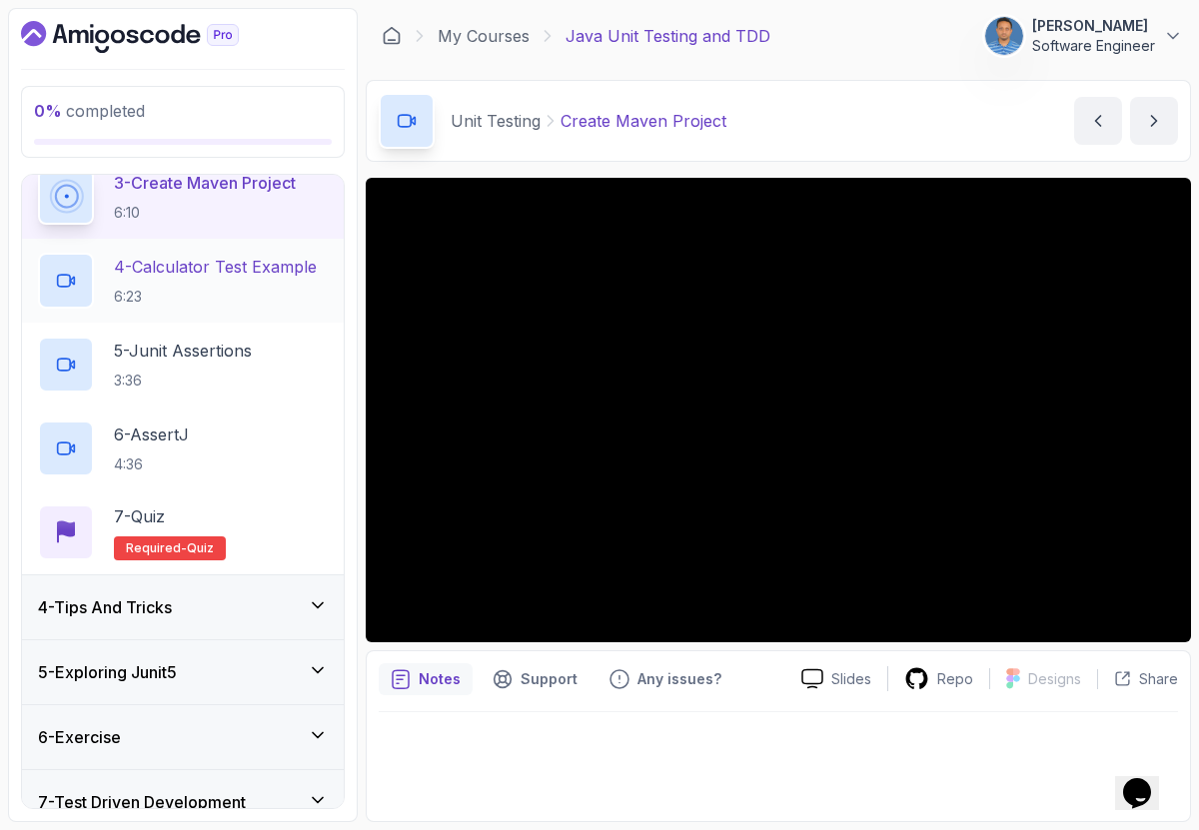
click at [247, 262] on p "4 - Calculator Test Example" at bounding box center [215, 267] width 203 height 24
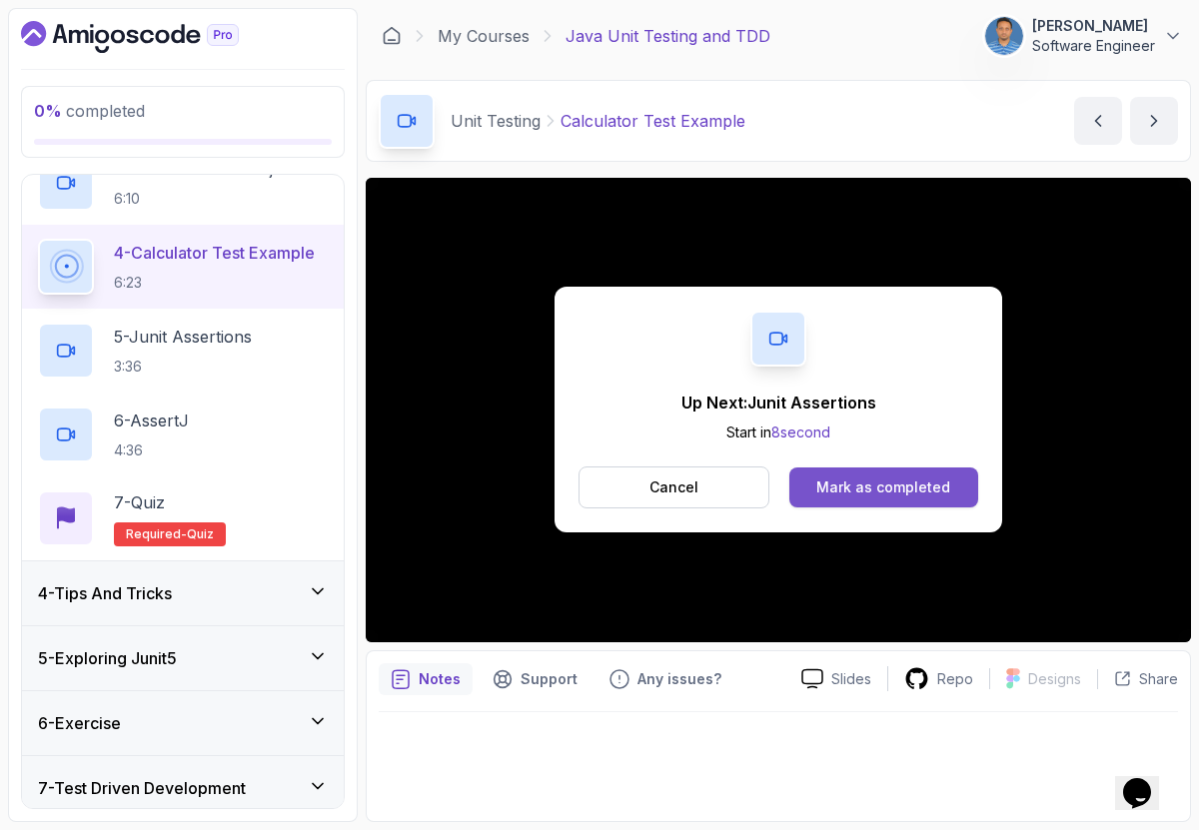
click at [889, 488] on div "Mark as completed" at bounding box center [883, 488] width 134 height 20
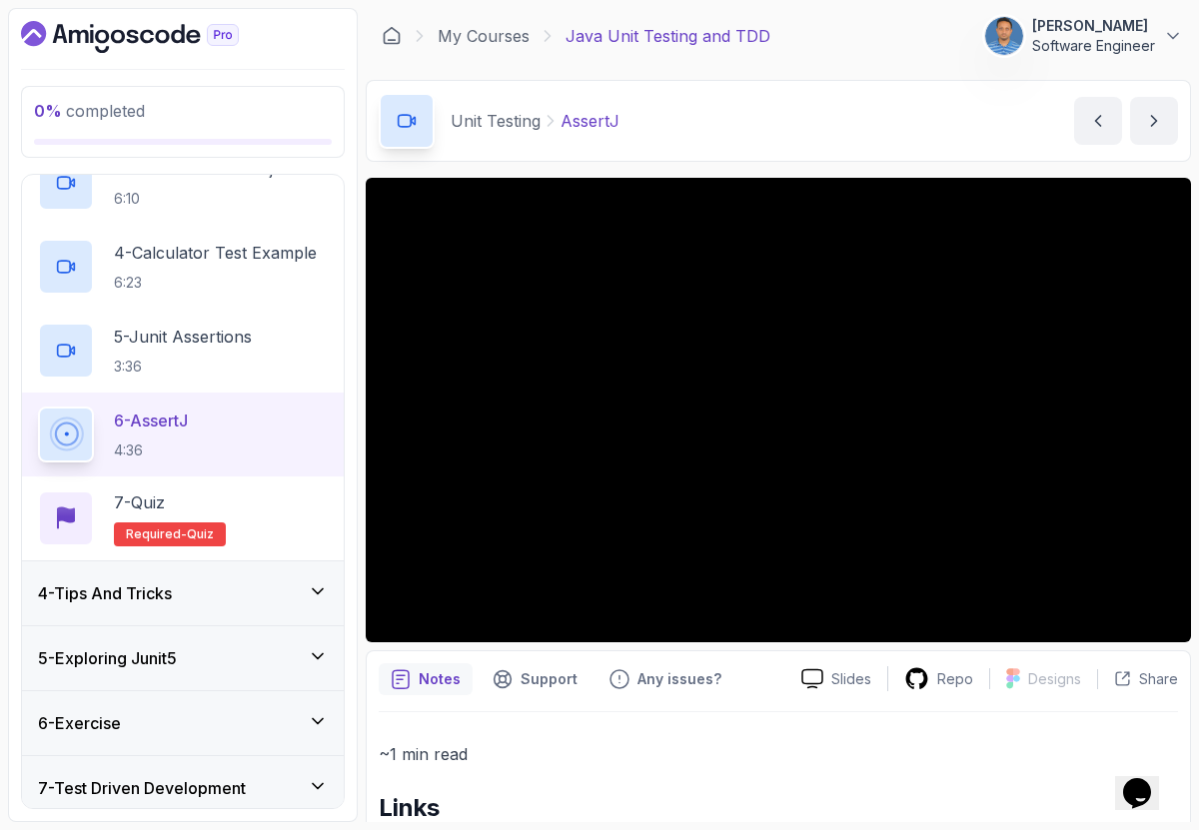
scroll to position [602, 0]
